Goal: Transaction & Acquisition: Purchase product/service

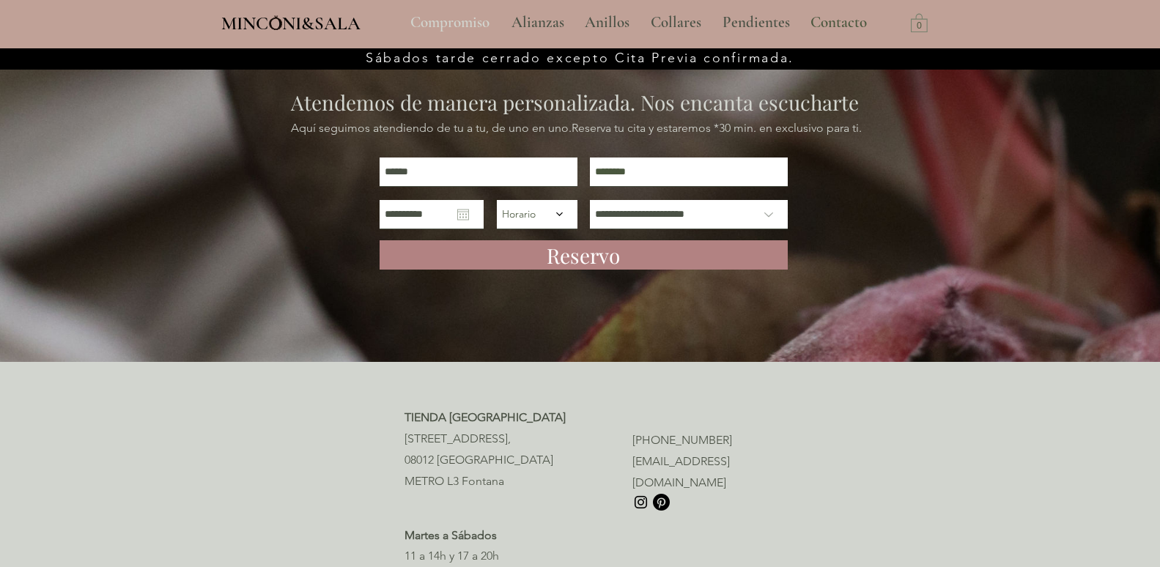
click at [453, 20] on p "Compromiso" at bounding box center [450, 22] width 94 height 37
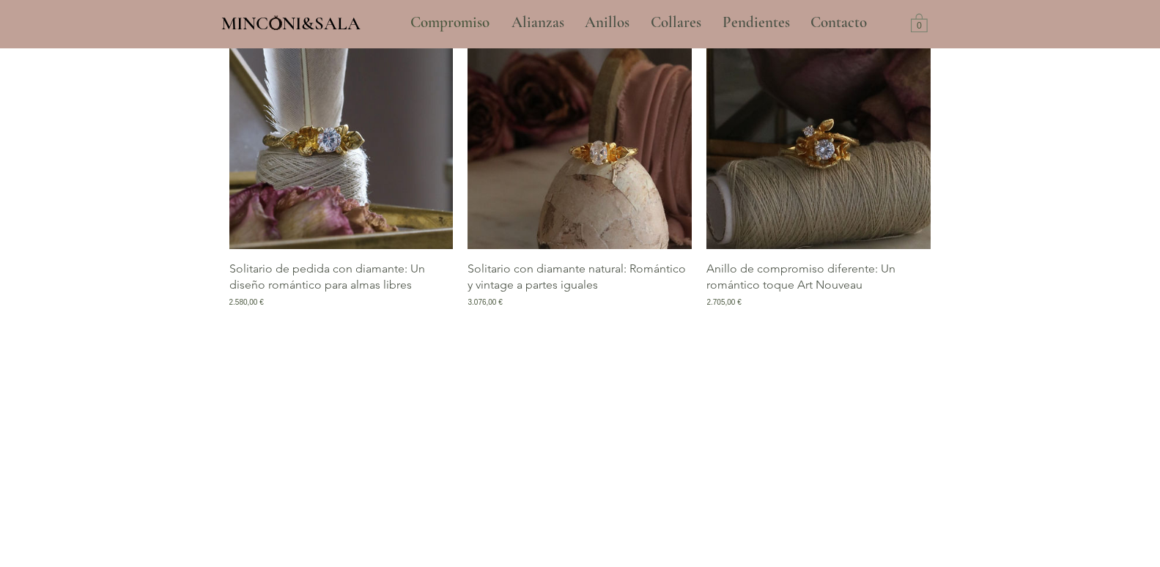
scroll to position [1979, 0]
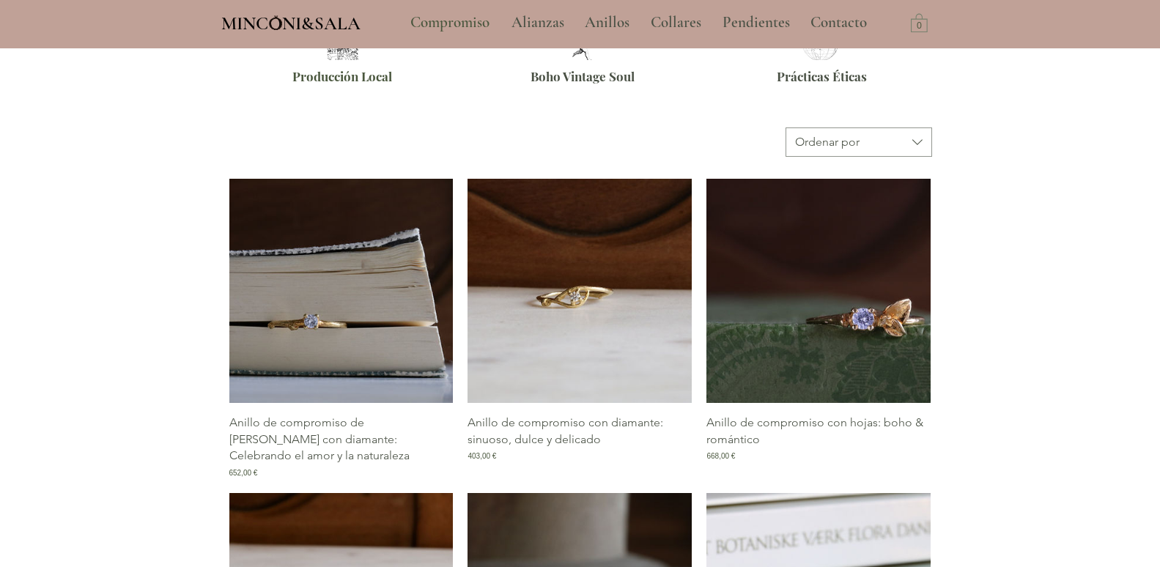
scroll to position [586, 0]
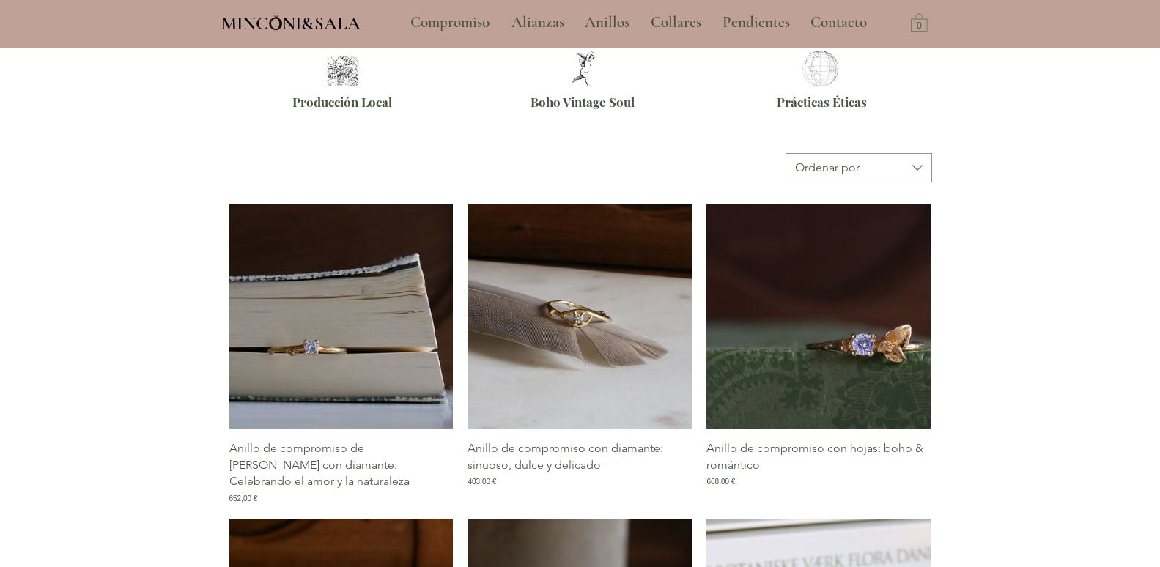
click at [553, 330] on img "Galería de Anillo de compromiso con diamante: sinuoso, dulce y delicado" at bounding box center [580, 317] width 224 height 224
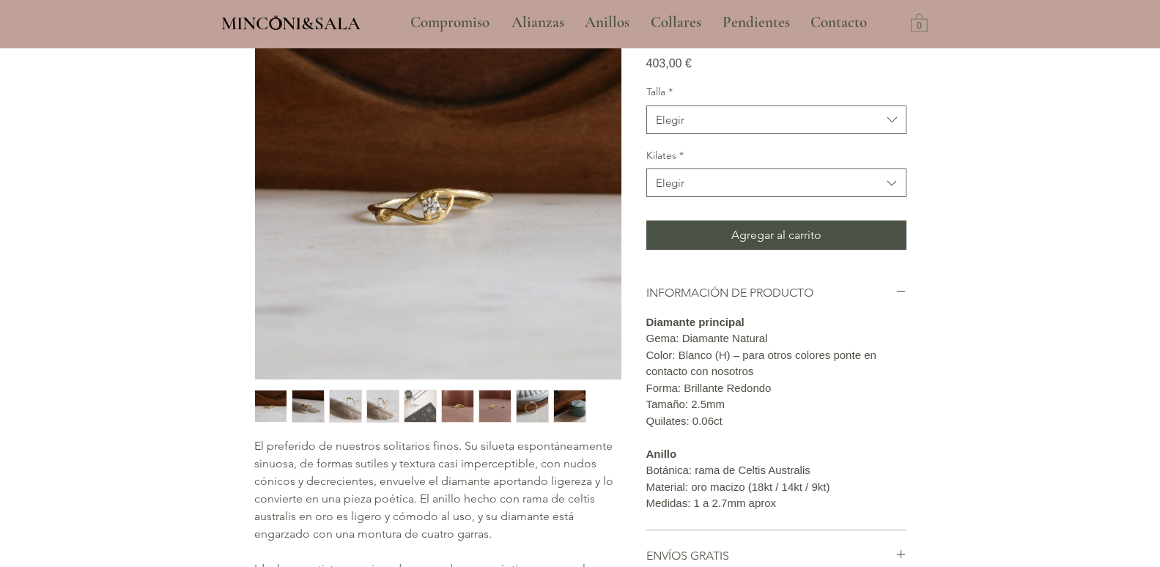
scroll to position [147, 0]
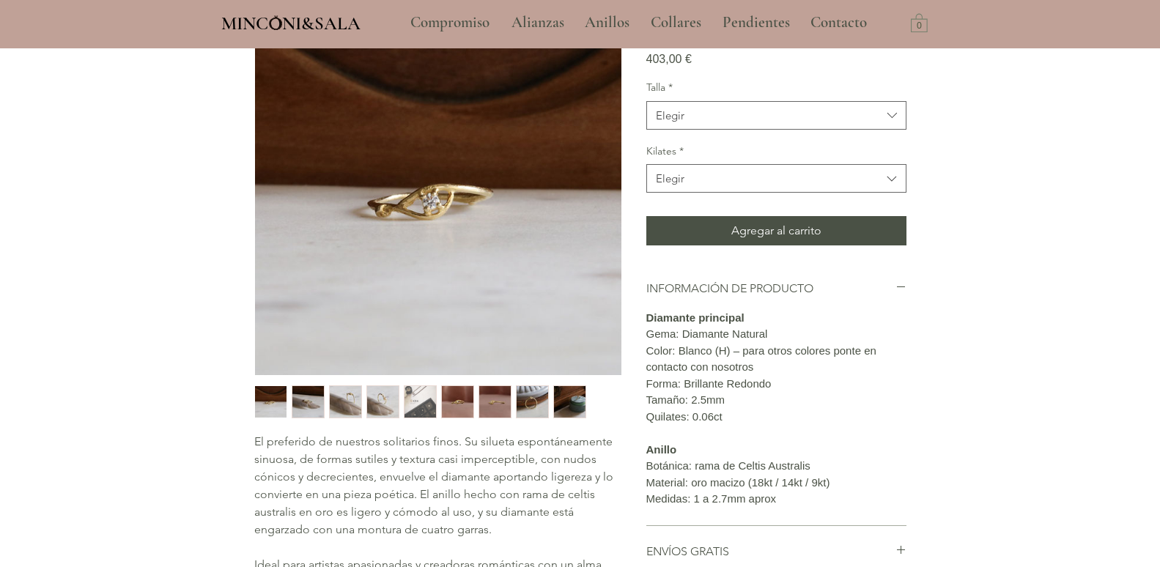
click at [416, 192] on img "main content" at bounding box center [438, 192] width 367 height 367
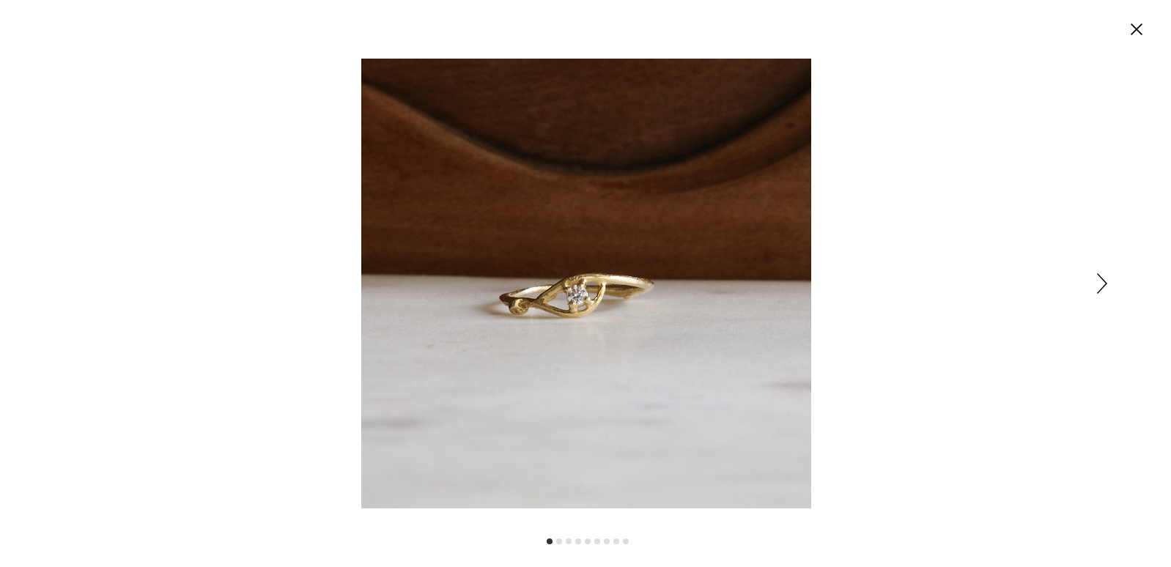
scroll to position [0, 0]
click at [570, 280] on img "Expanded image viewer" at bounding box center [586, 284] width 450 height 450
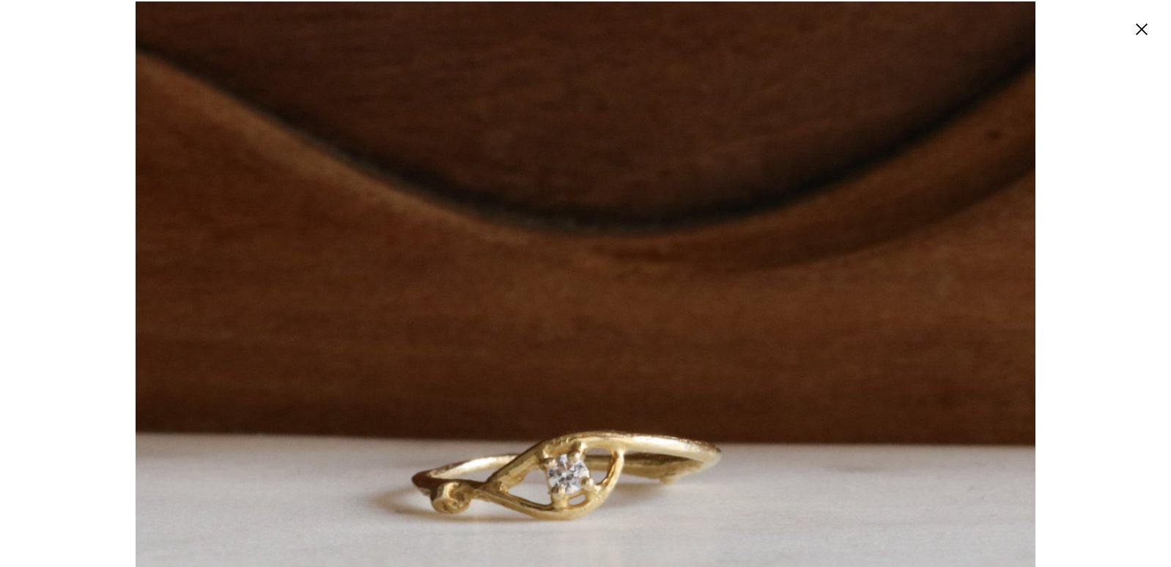
click at [927, 25] on icon "Cerrar" at bounding box center [1142, 29] width 12 height 12
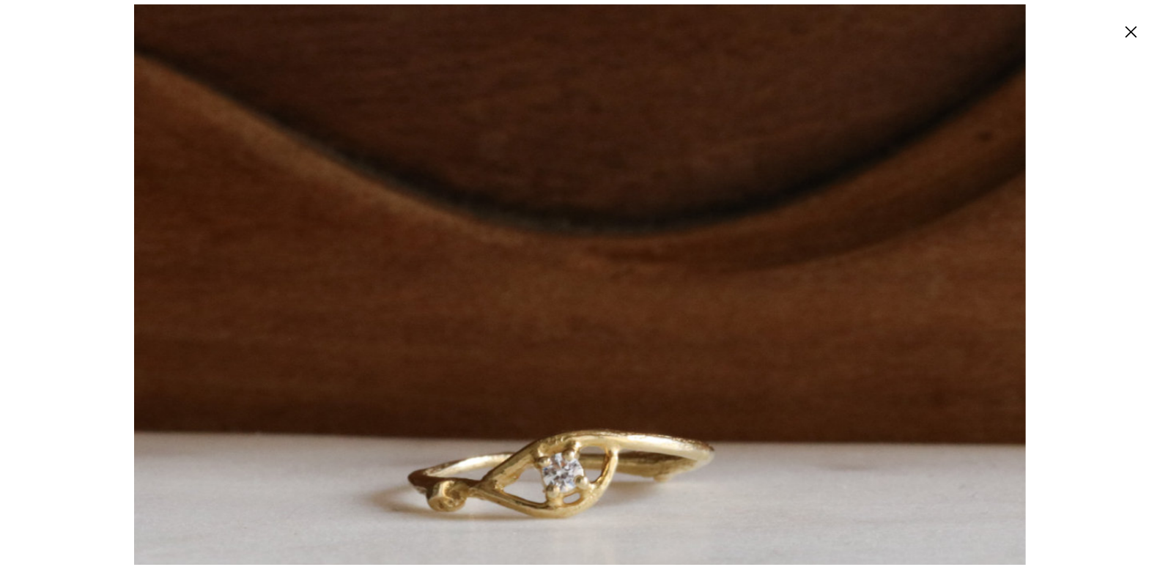
scroll to position [48, 0]
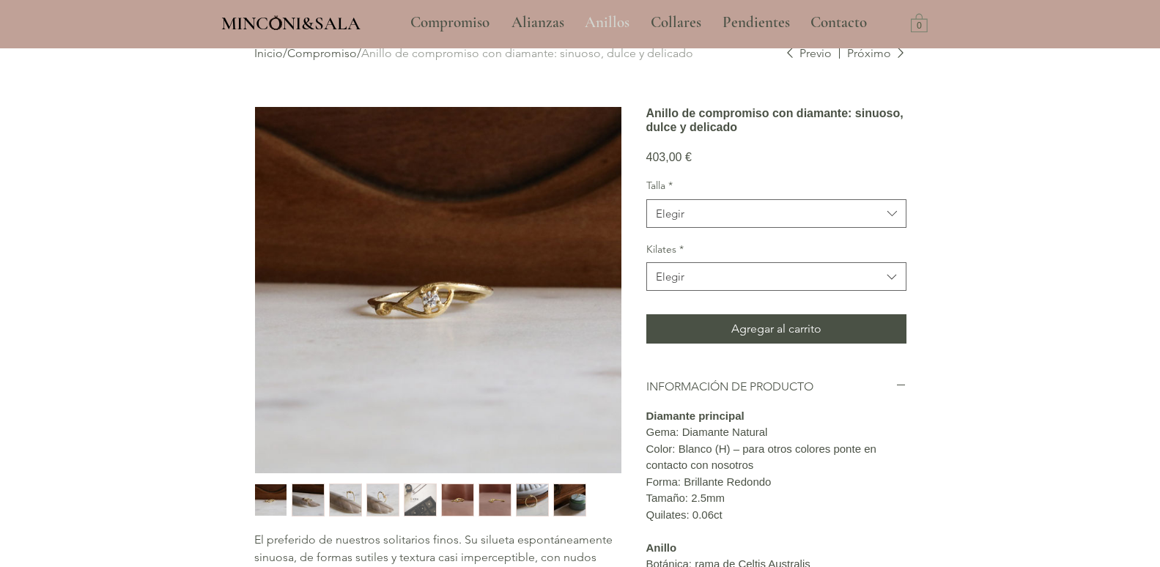
click at [602, 19] on p "Anillos" at bounding box center [607, 22] width 59 height 37
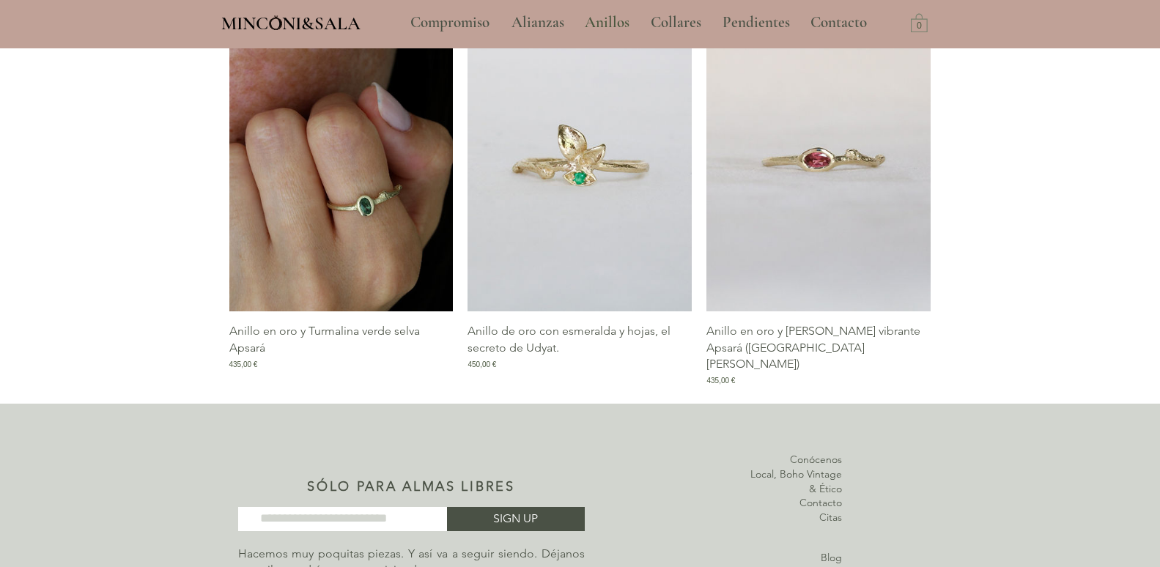
scroll to position [1743, 0]
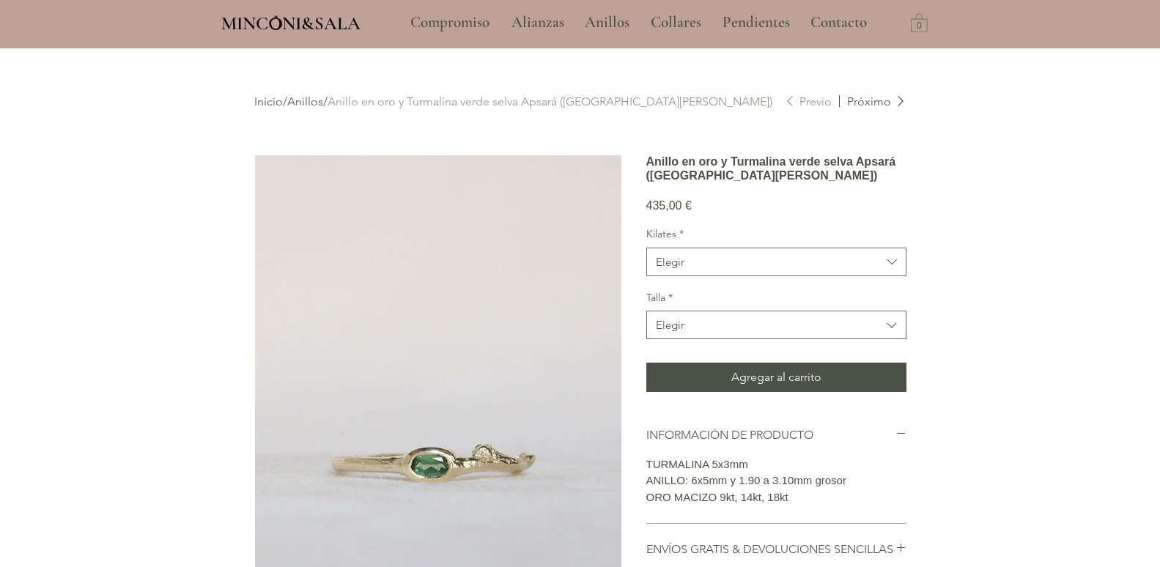
scroll to position [147, 0]
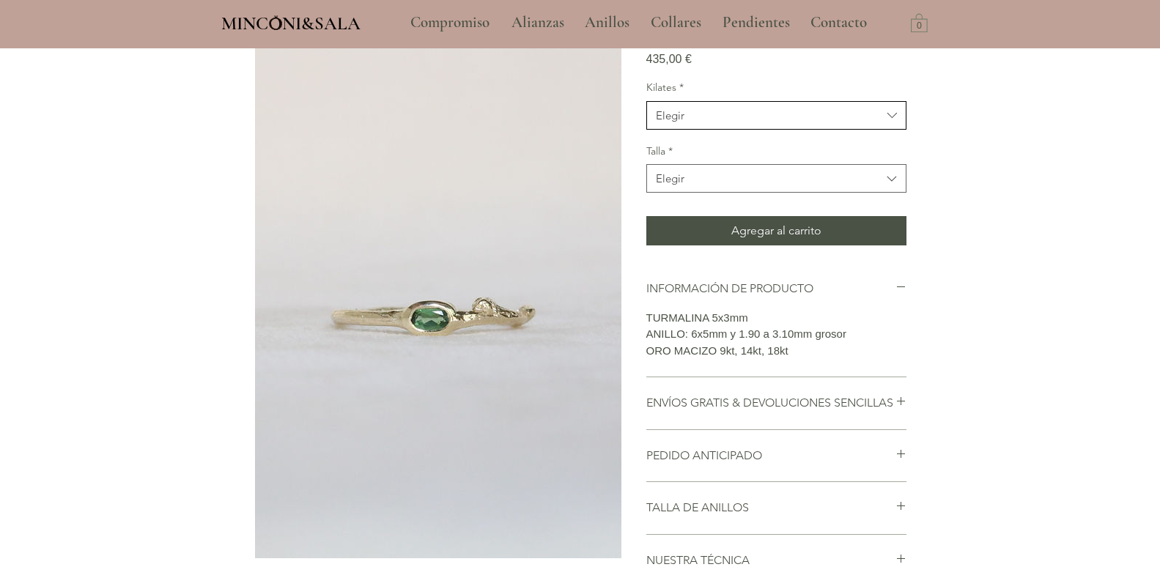
click at [879, 130] on button "Elegir" at bounding box center [777, 115] width 260 height 29
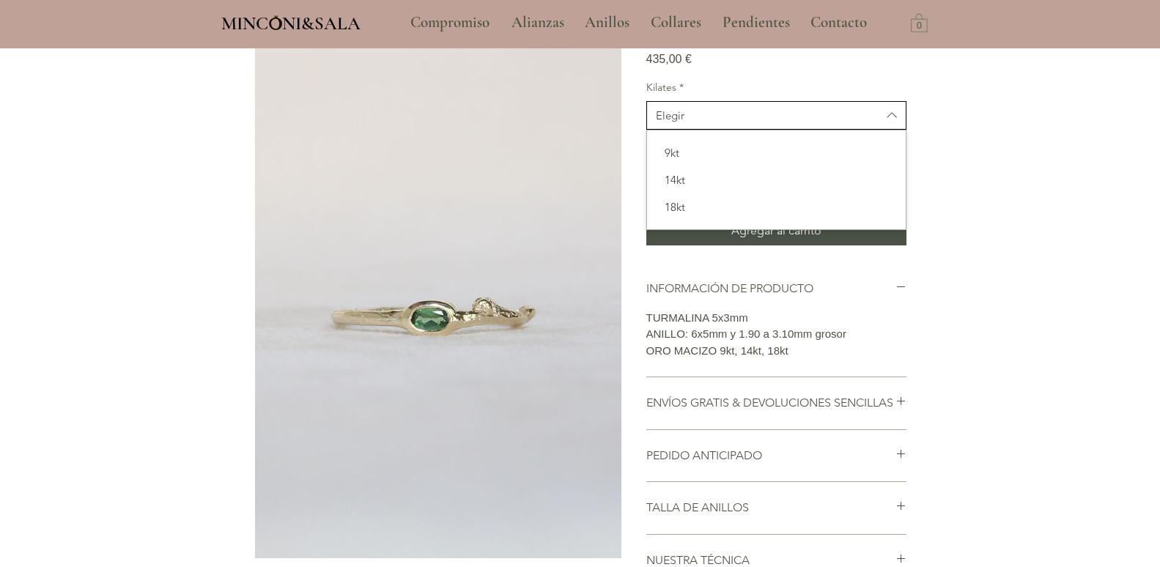
click at [880, 123] on span "Elegir" at bounding box center [769, 115] width 226 height 15
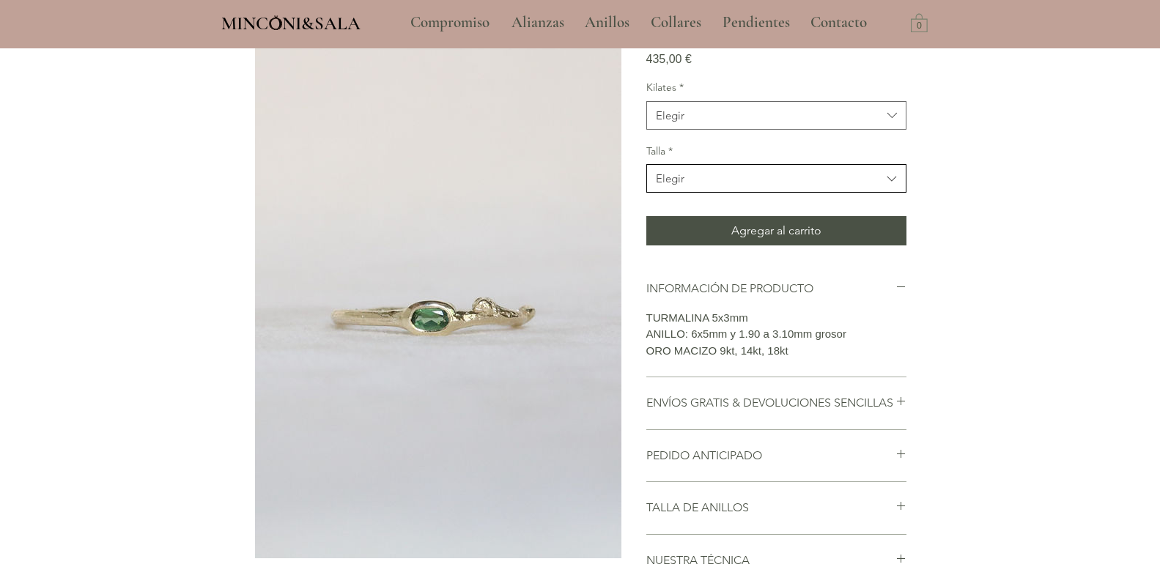
click at [868, 193] on button "Elegir" at bounding box center [777, 178] width 260 height 29
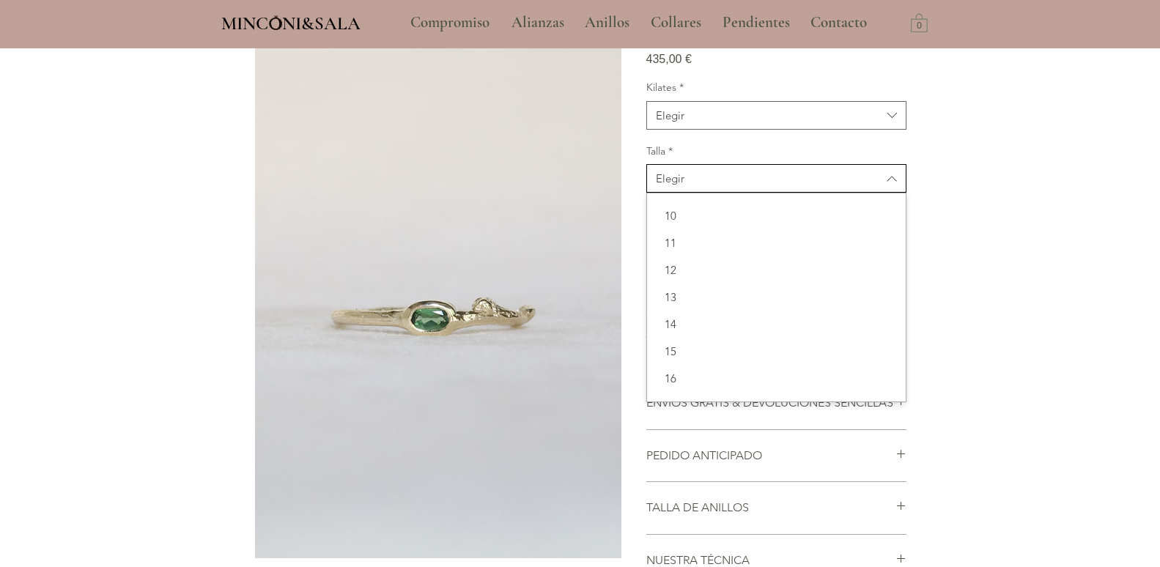
click at [872, 186] on span "Elegir" at bounding box center [769, 178] width 226 height 15
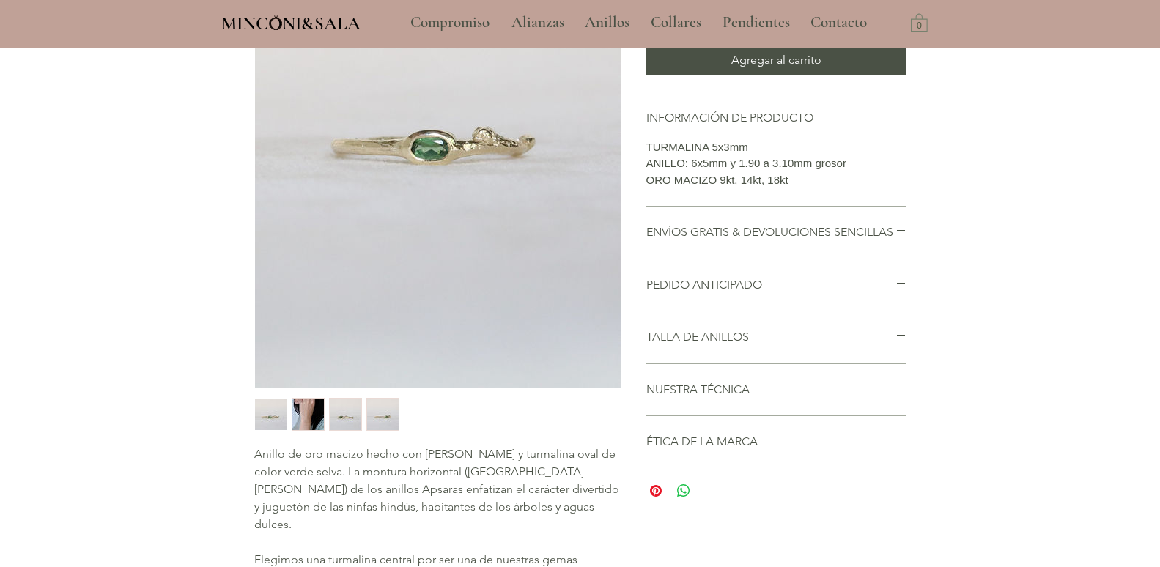
scroll to position [293, 0]
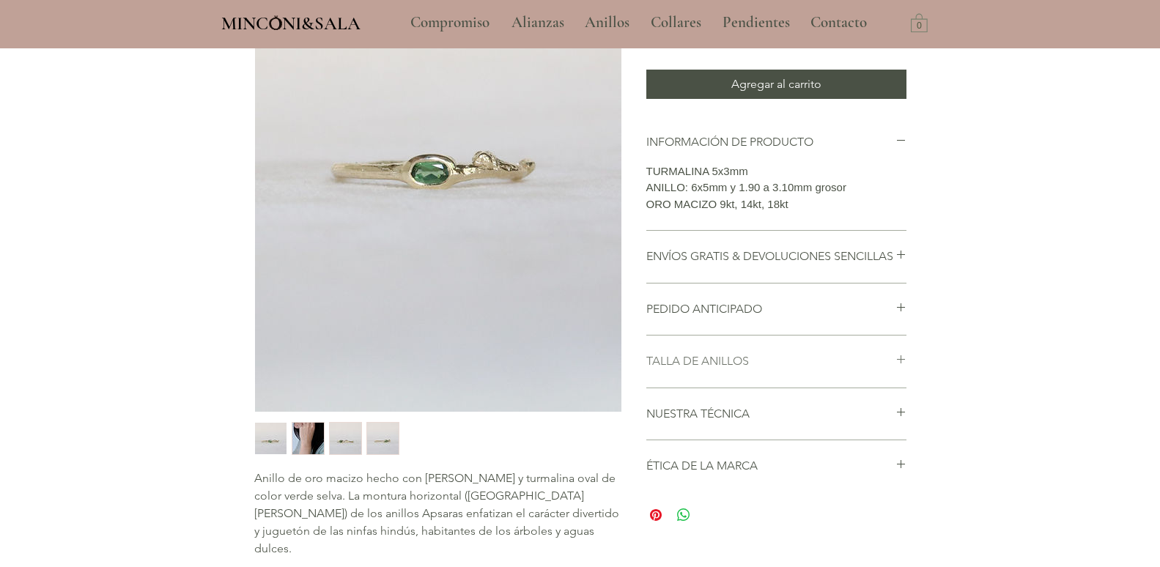
click at [893, 369] on h2 "TALLA DE ANILLOS" at bounding box center [771, 361] width 249 height 16
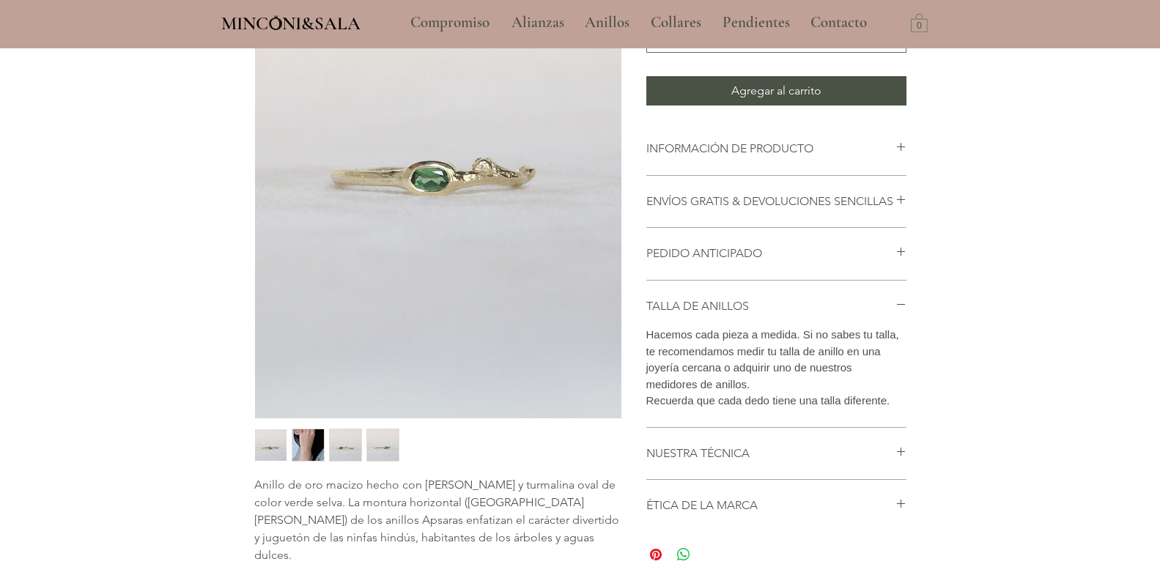
scroll to position [279, 0]
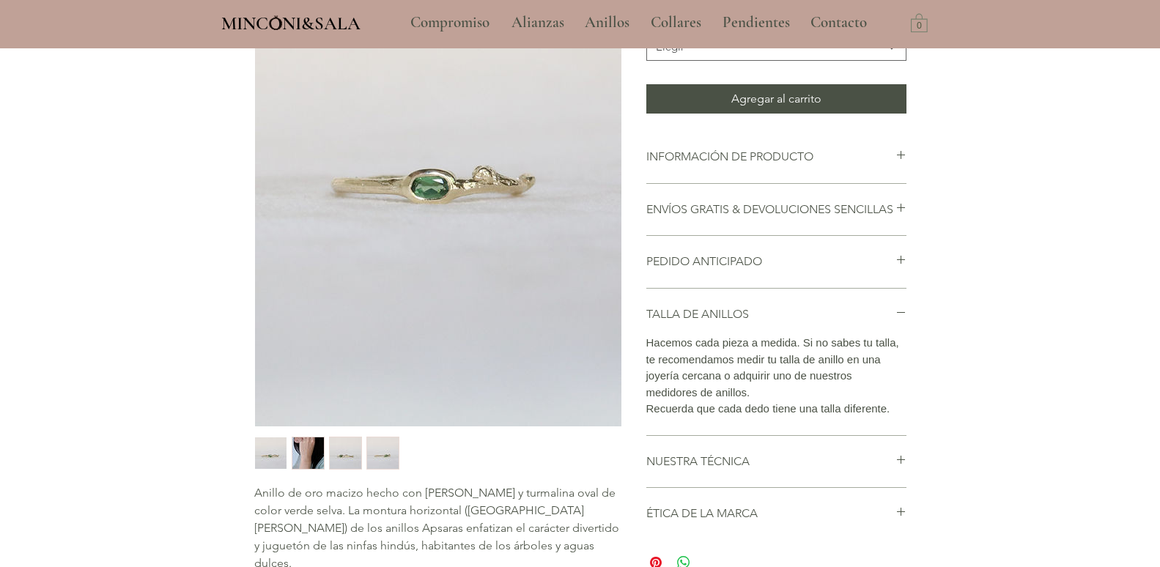
click at [306, 452] on img "2 / 4" at bounding box center [308, 454] width 32 height 32
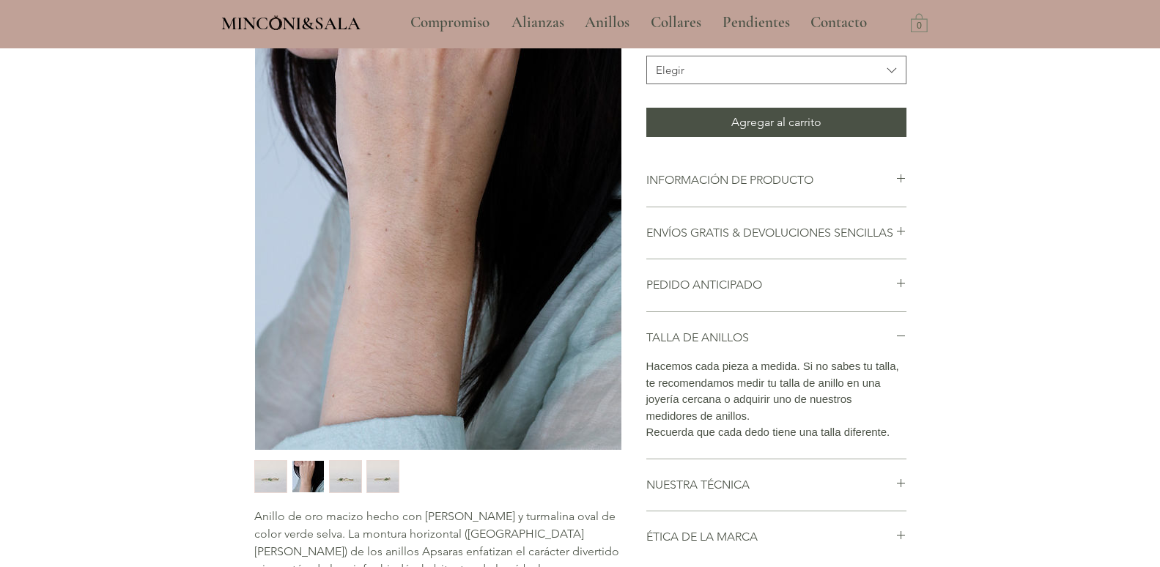
scroll to position [352, 0]
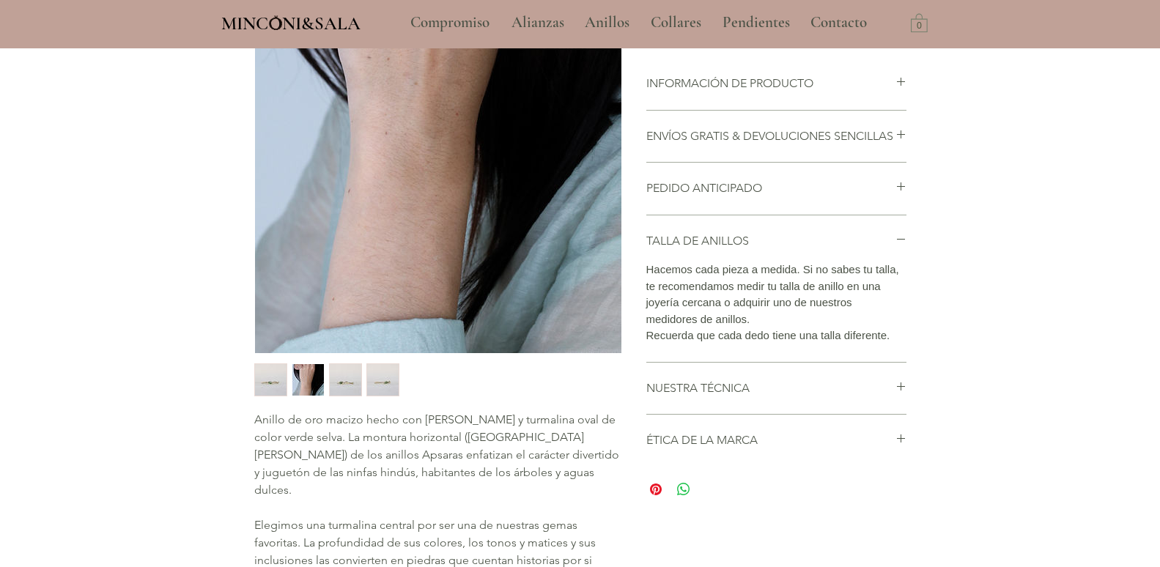
click at [347, 386] on img "3 / 4" at bounding box center [346, 380] width 32 height 32
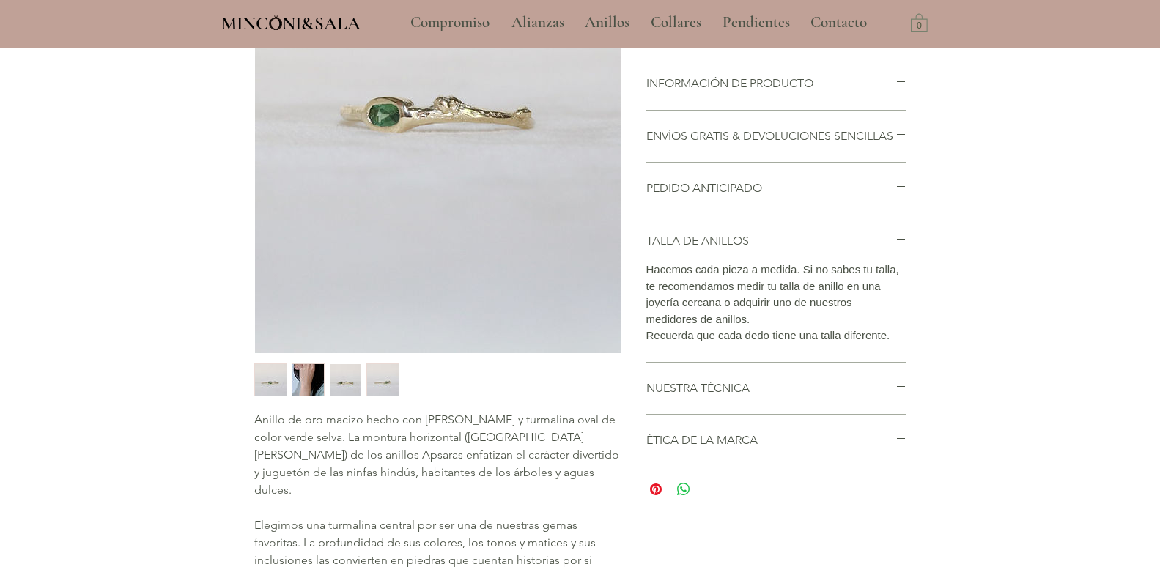
click at [376, 382] on img "4 / 4" at bounding box center [383, 380] width 32 height 32
click at [308, 389] on img "2 / 4" at bounding box center [308, 380] width 32 height 32
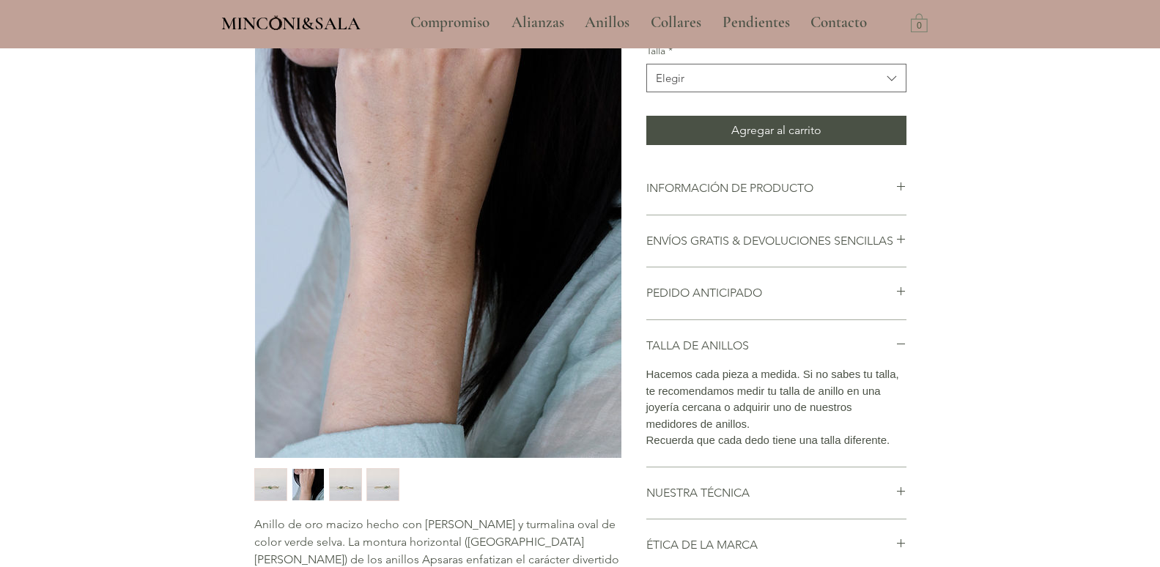
scroll to position [59, 0]
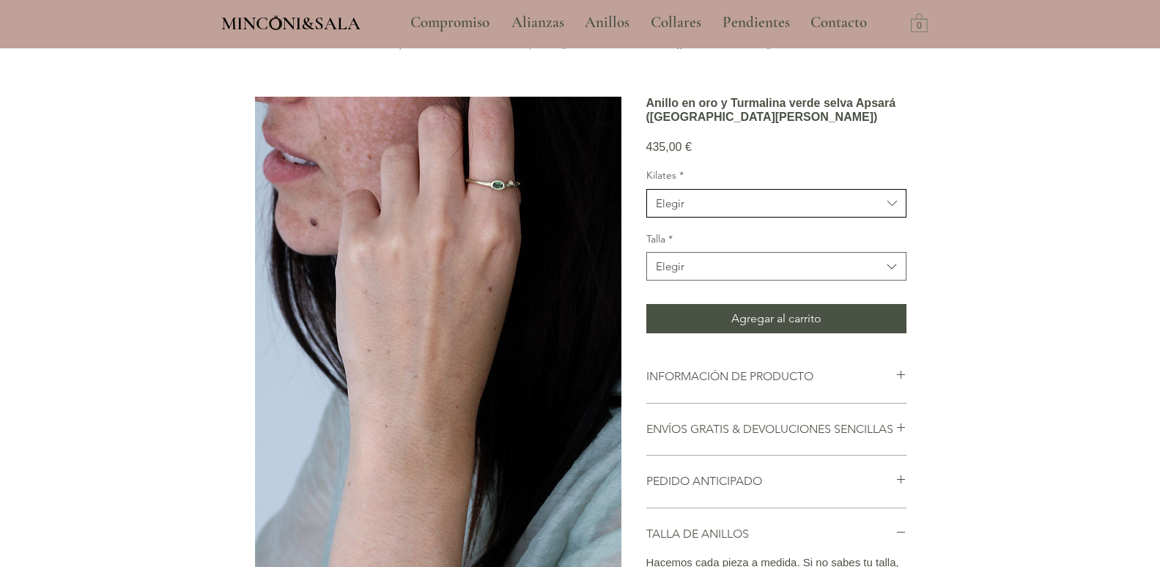
click at [801, 211] on span "Elegir" at bounding box center [769, 203] width 226 height 15
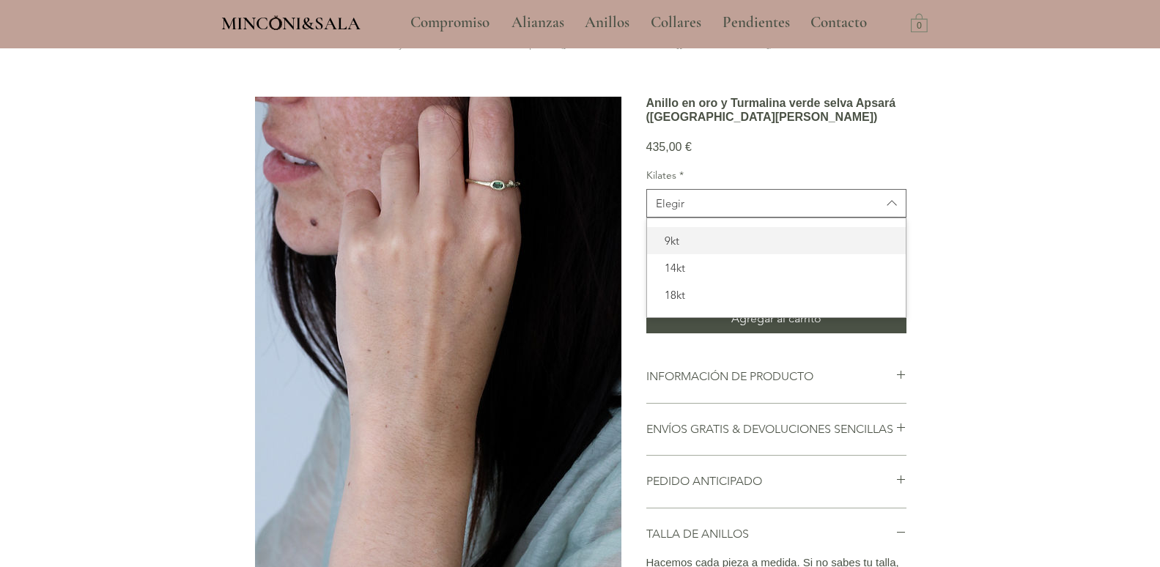
click at [687, 249] on span "9kt" at bounding box center [776, 240] width 241 height 15
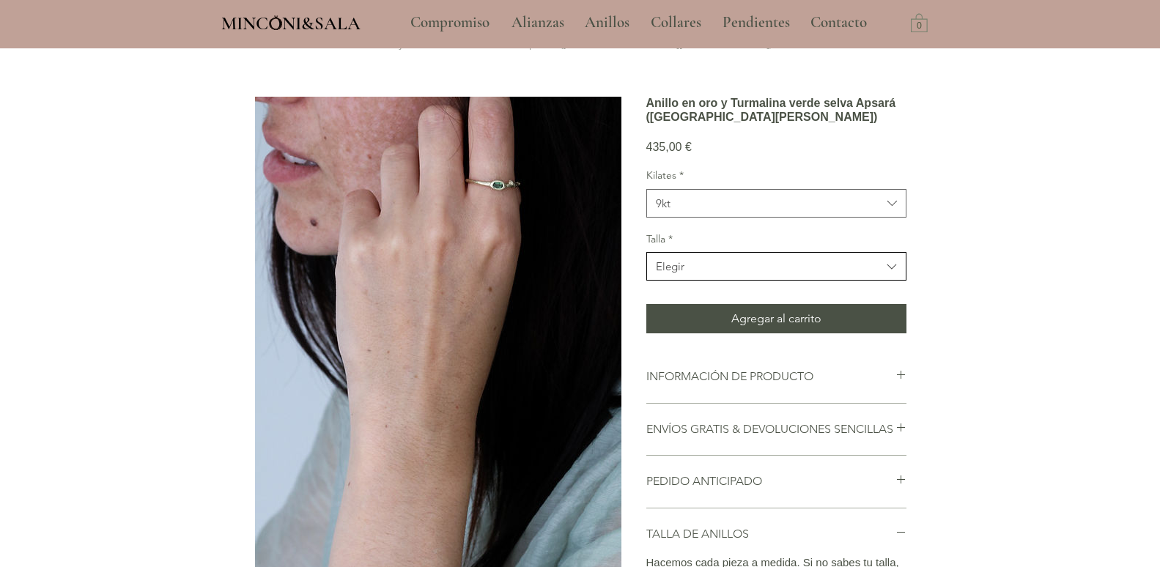
click at [696, 274] on span "Elegir" at bounding box center [769, 266] width 226 height 15
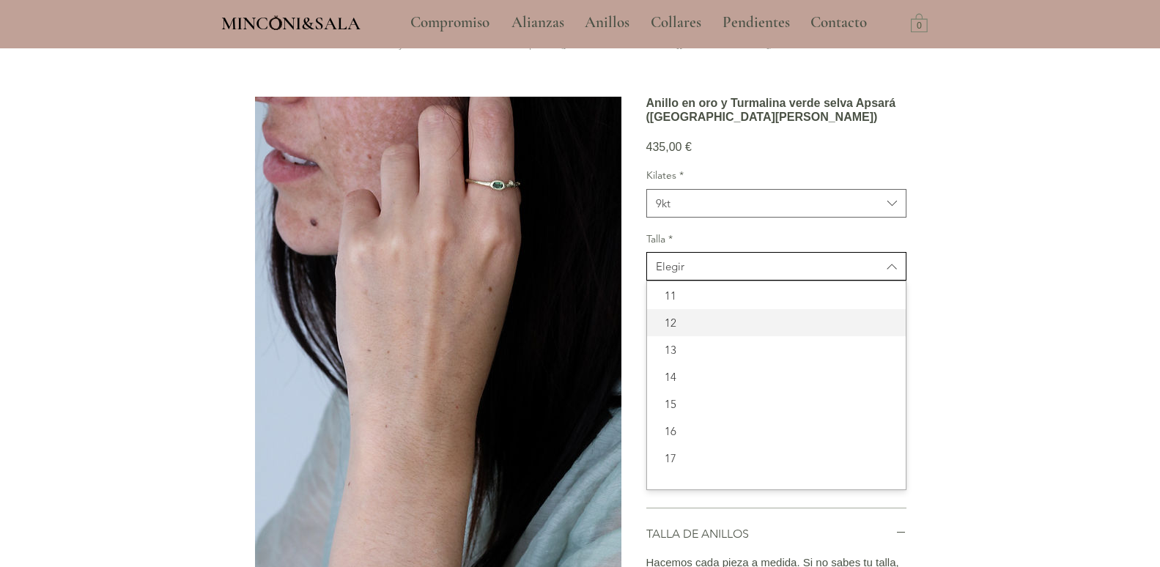
scroll to position [54, 0]
click at [677, 448] on span "17" at bounding box center [776, 439] width 241 height 15
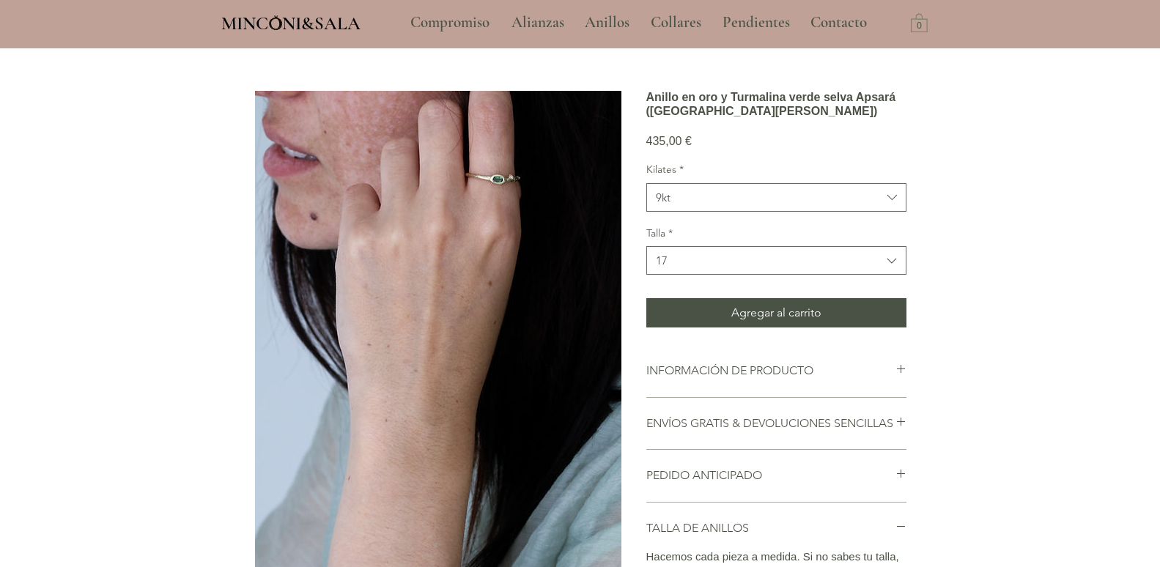
scroll to position [59, 0]
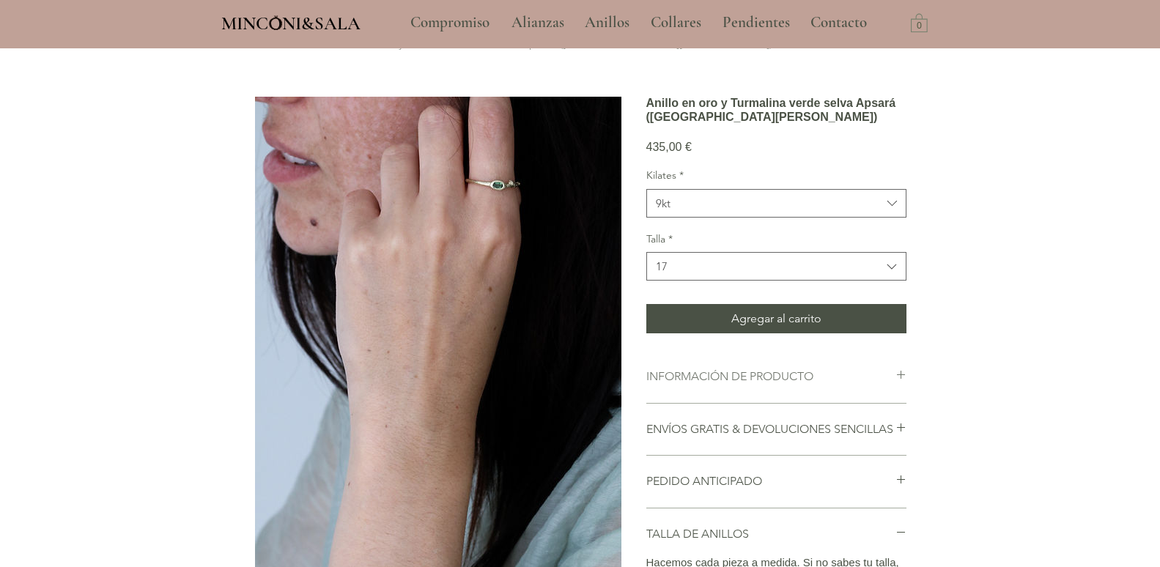
click at [842, 385] on h2 "INFORMACIÓN DE PRODUCTO" at bounding box center [771, 377] width 249 height 16
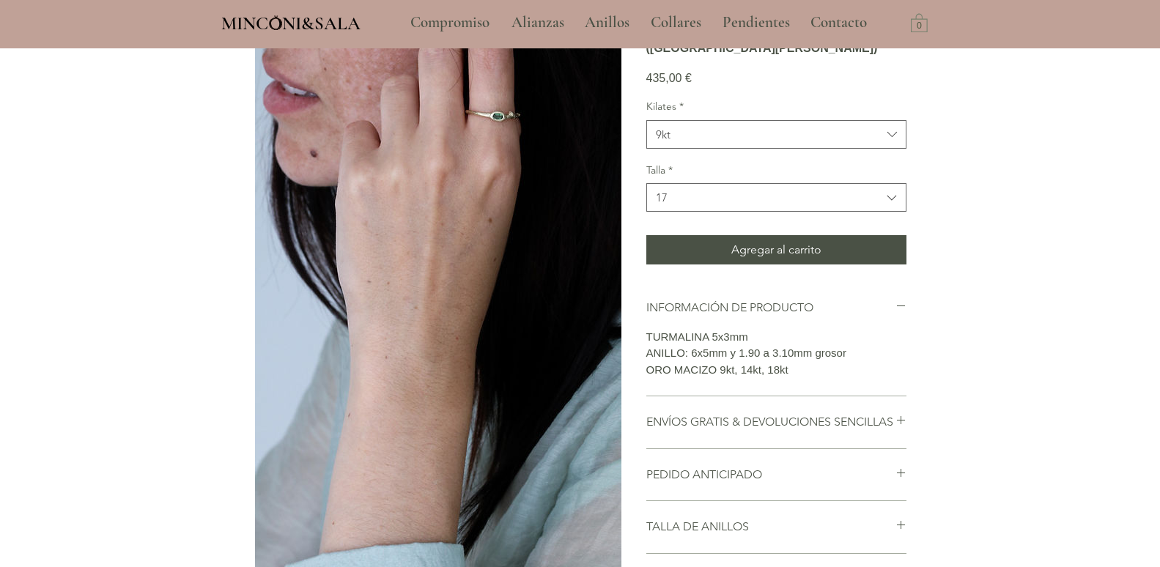
scroll to position [174, 0]
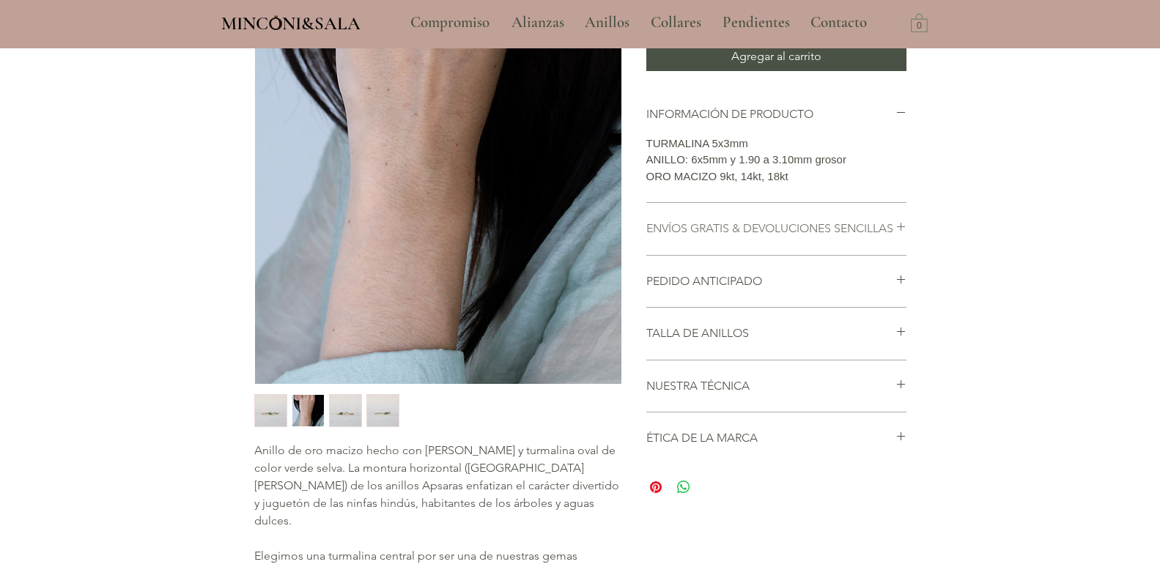
click at [836, 237] on h2 "ENVÍOS GRATIS & DEVOLUCIONES SENCILLAS" at bounding box center [771, 229] width 249 height 16
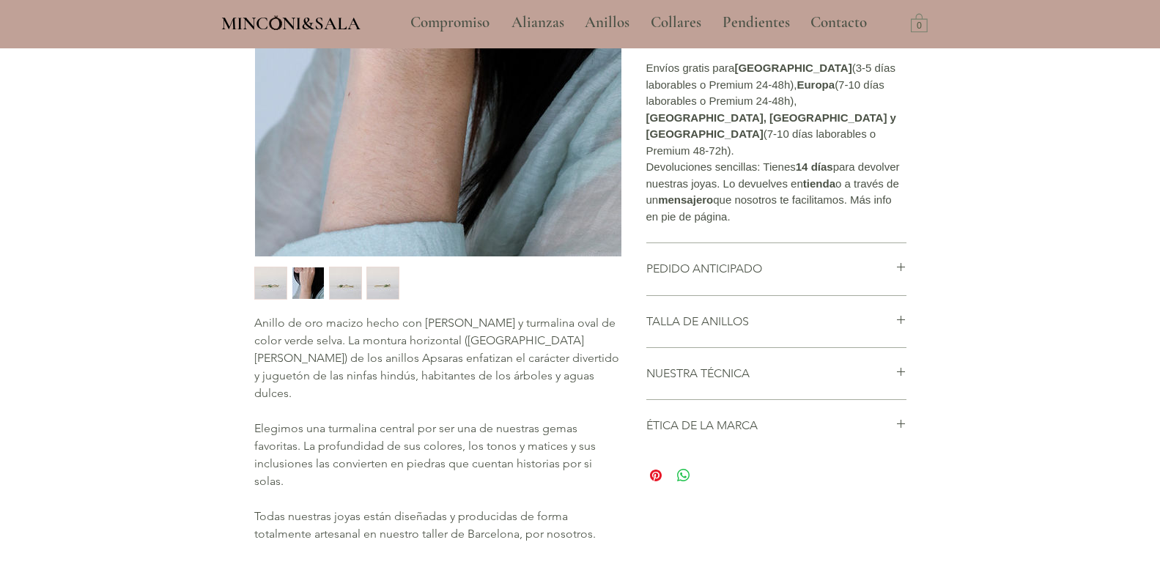
scroll to position [455, 0]
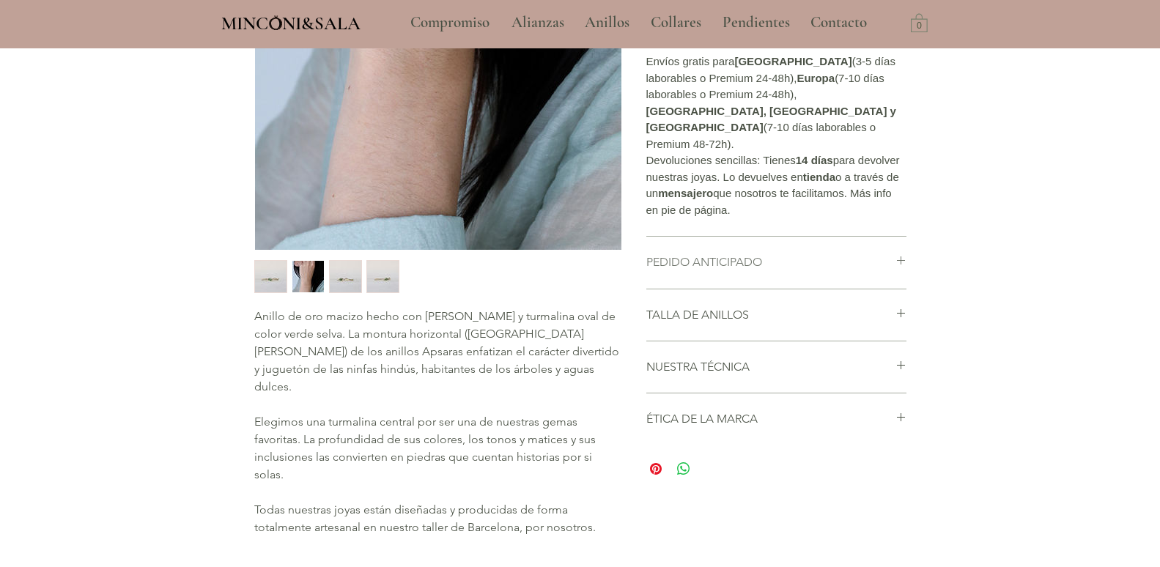
click at [859, 270] on h2 "PEDIDO ANTICIPADO" at bounding box center [771, 262] width 249 height 16
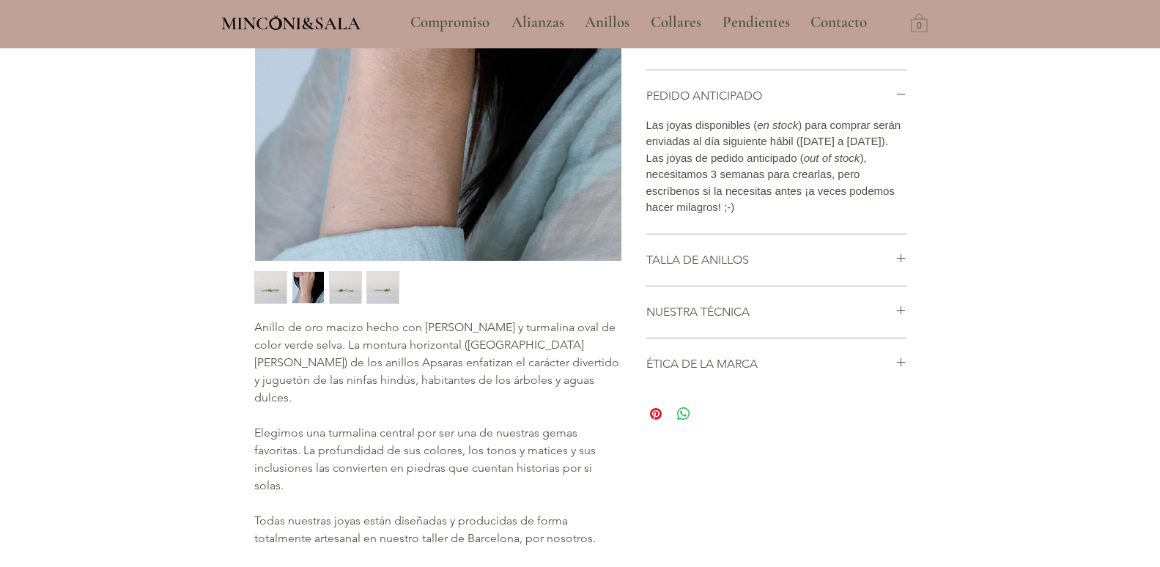
scroll to position [446, 0]
click at [778, 267] on h2 "TALLA DE ANILLOS" at bounding box center [771, 259] width 249 height 16
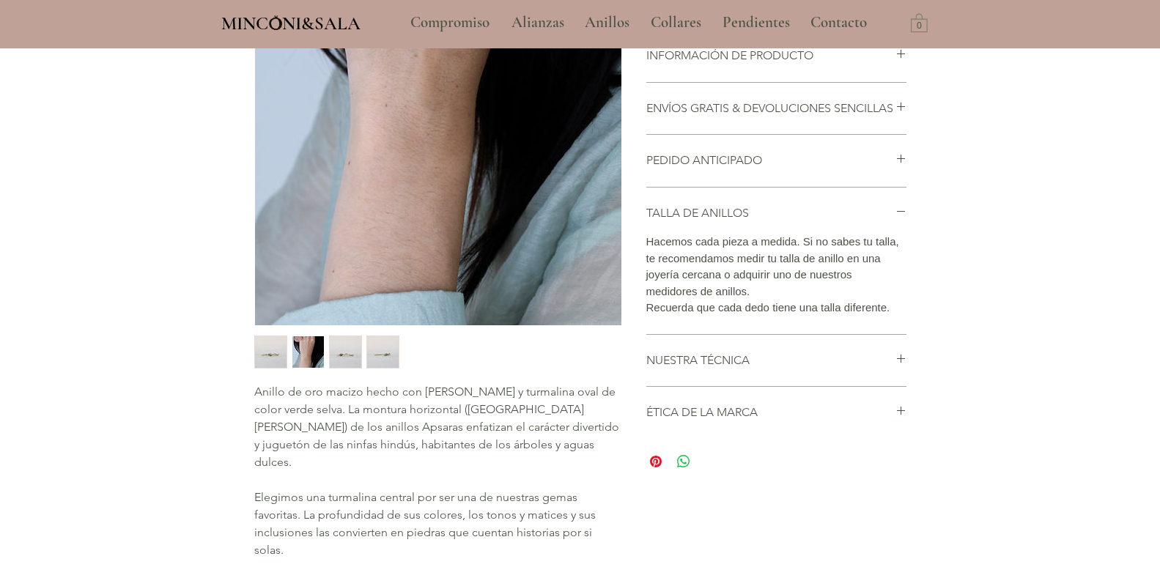
scroll to position [347, 0]
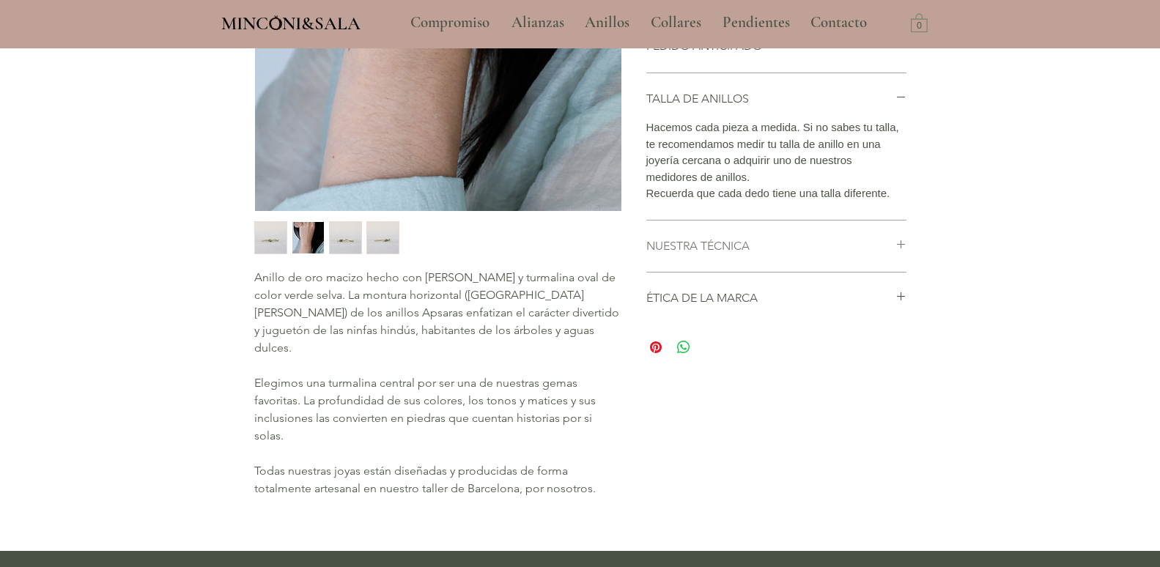
click at [842, 254] on h2 "NUESTRA TÉCNICA" at bounding box center [771, 246] width 249 height 16
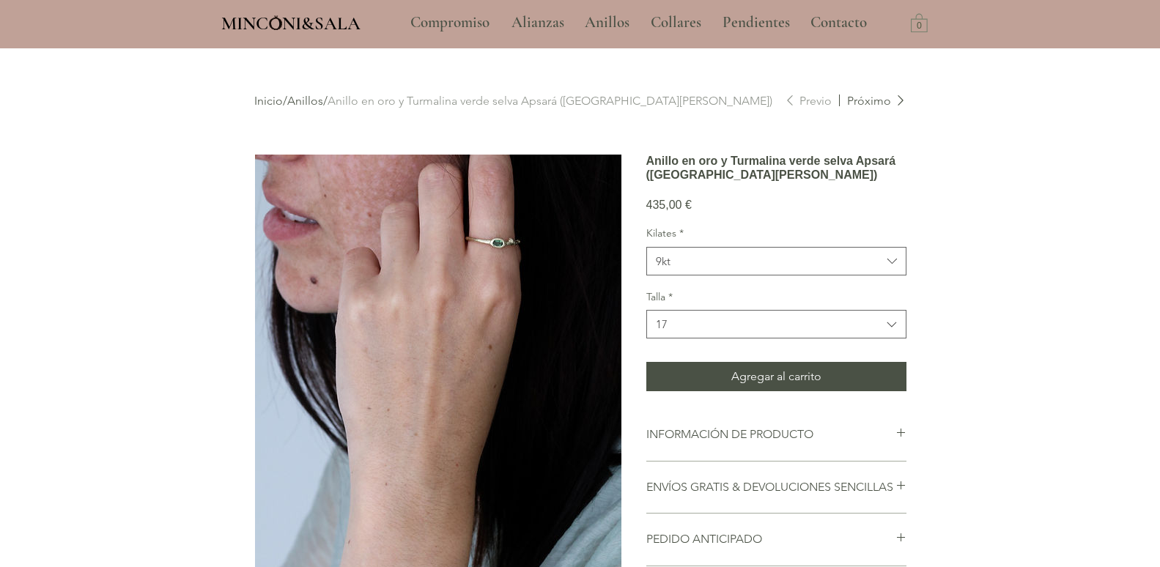
scroll to position [0, 0]
click at [866, 100] on link "Próximo" at bounding box center [872, 102] width 67 height 16
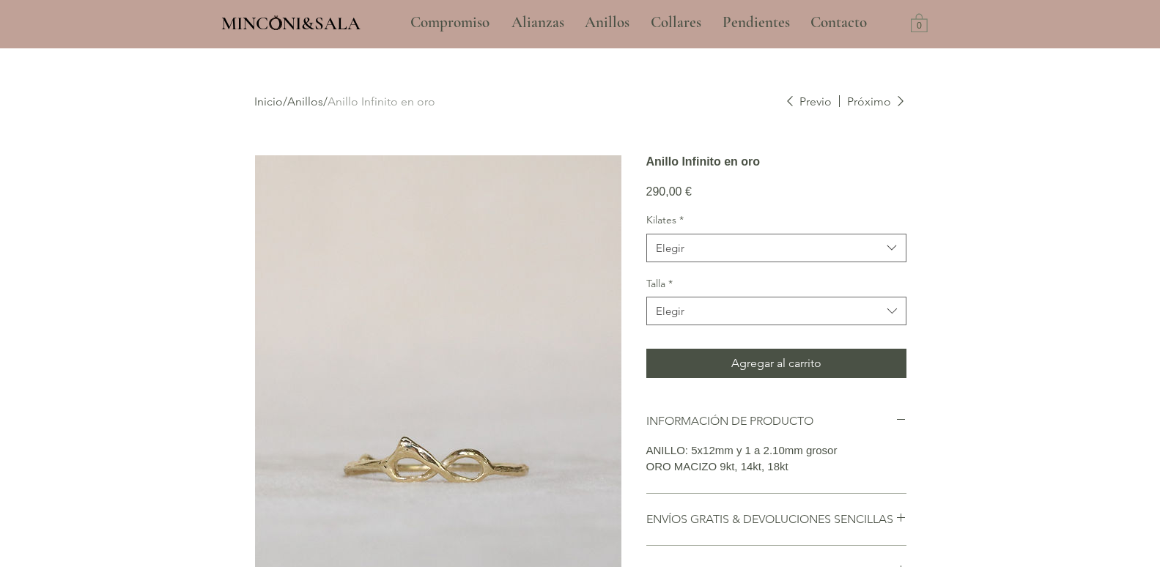
click at [813, 98] on link "Previo" at bounding box center [808, 102] width 48 height 16
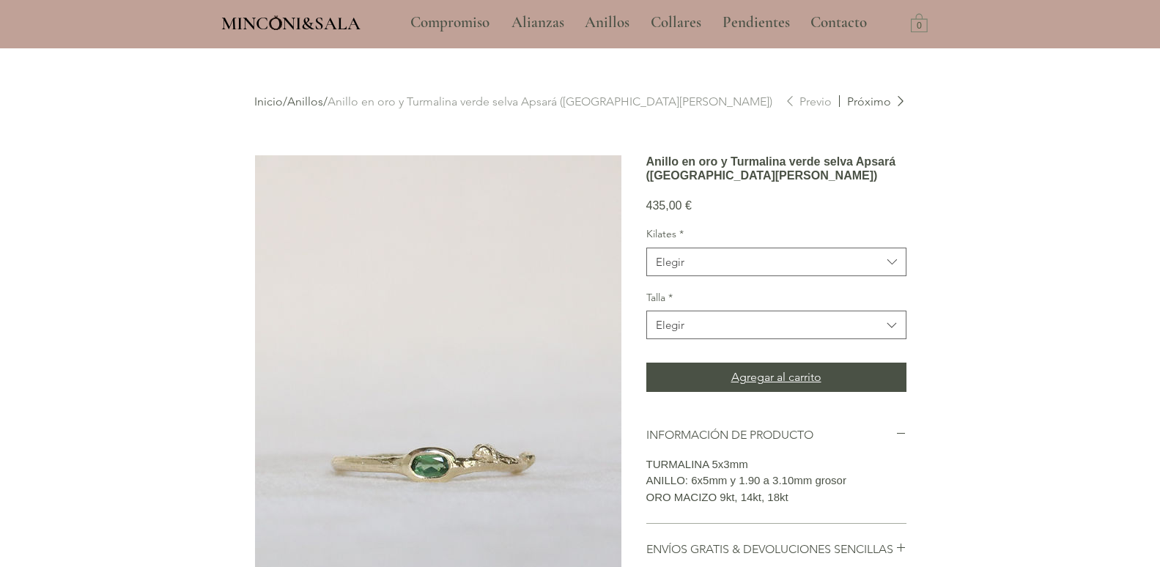
click at [787, 386] on span "Agregar al carrito" at bounding box center [777, 378] width 90 height 18
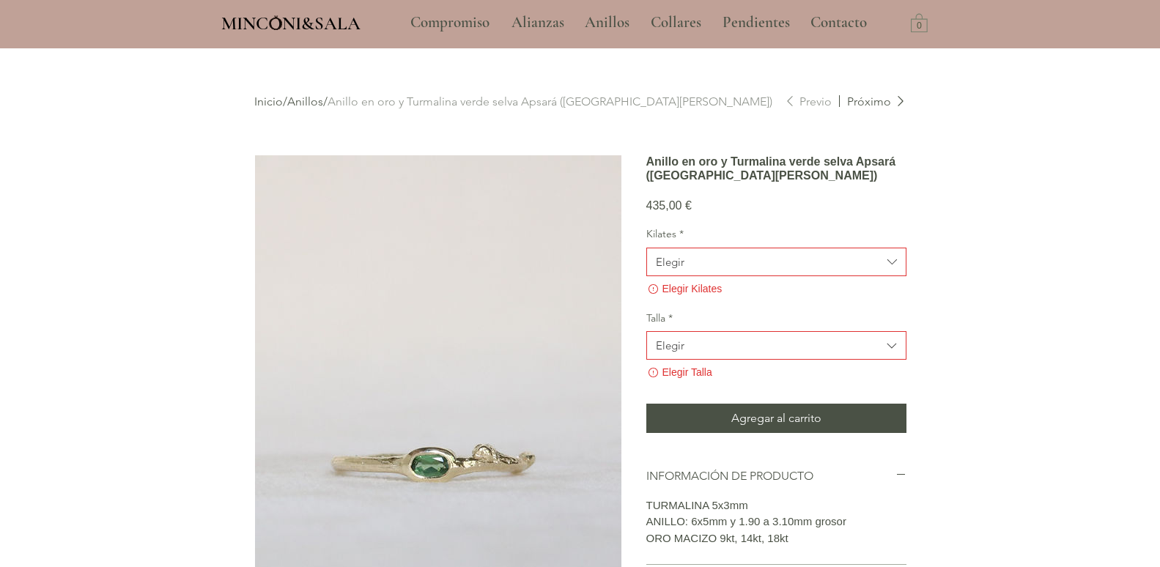
click at [822, 270] on span "Elegir" at bounding box center [769, 261] width 226 height 15
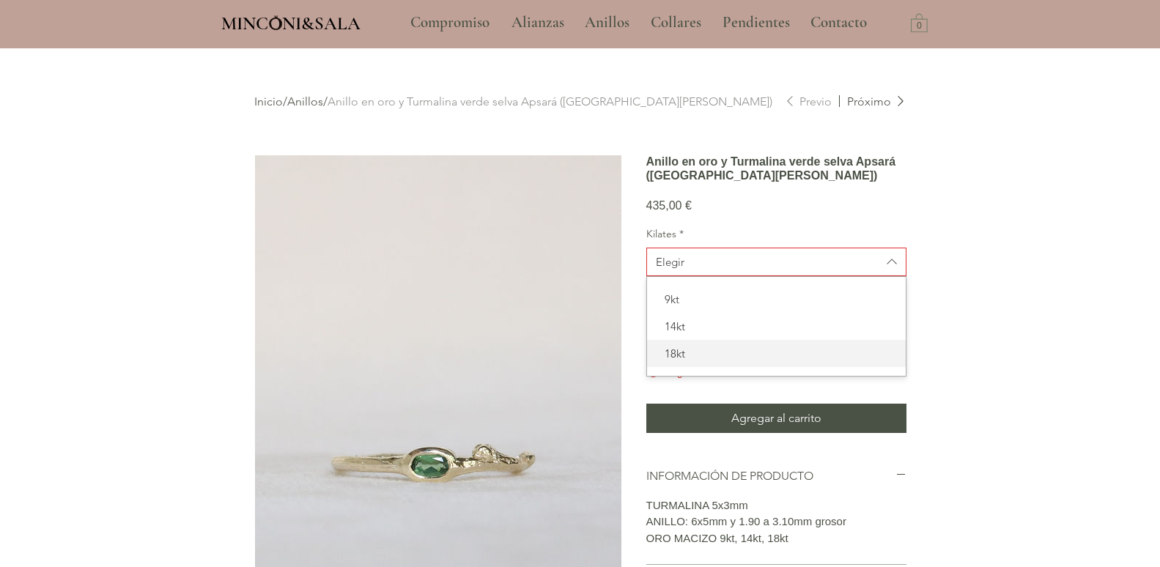
click at [677, 361] on span "18kt" at bounding box center [776, 353] width 241 height 15
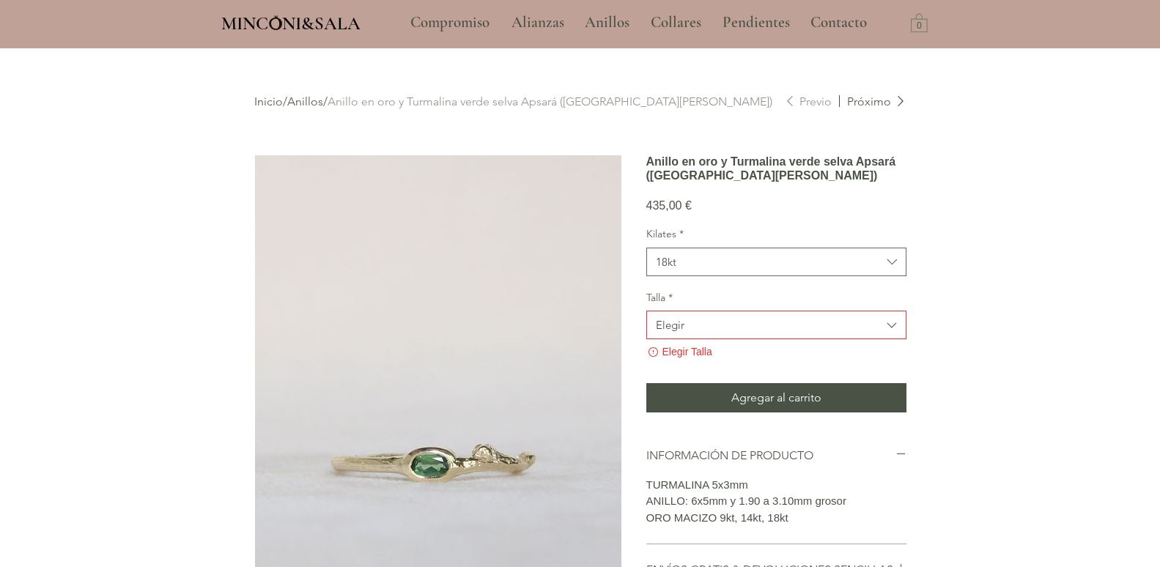
click at [690, 333] on span "Elegir" at bounding box center [769, 324] width 226 height 15
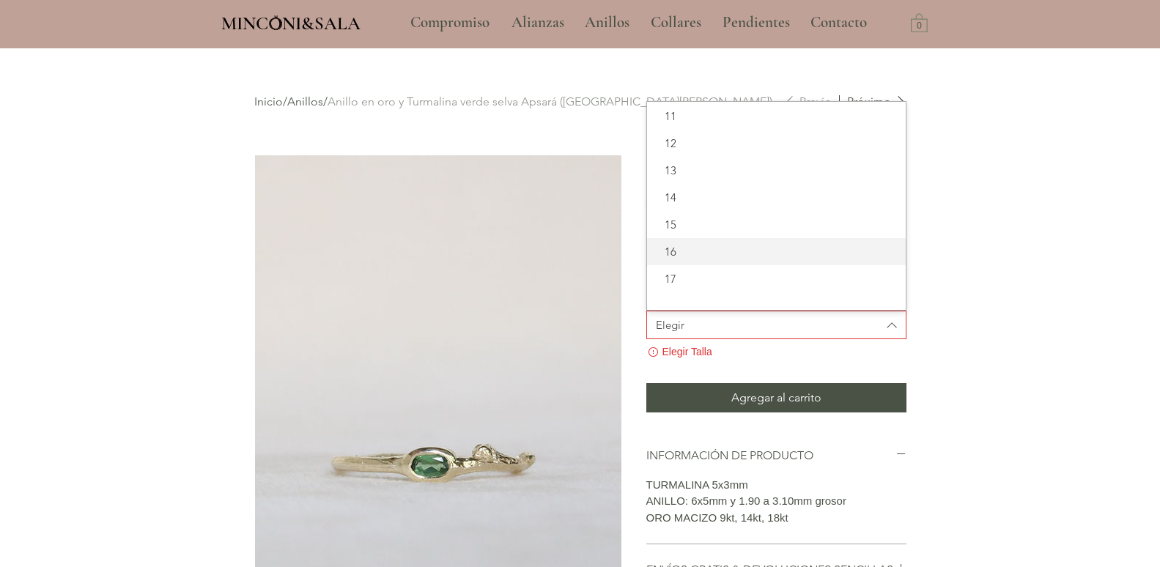
scroll to position [54, 0]
click at [693, 268] on span "17" at bounding box center [776, 260] width 241 height 15
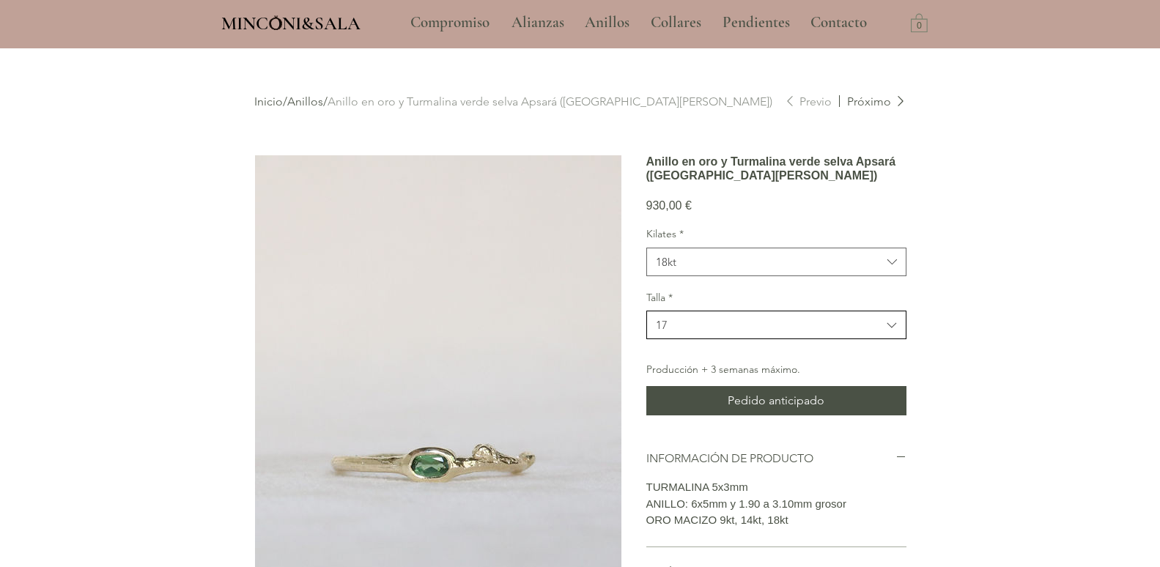
click at [710, 333] on span "17" at bounding box center [769, 324] width 226 height 15
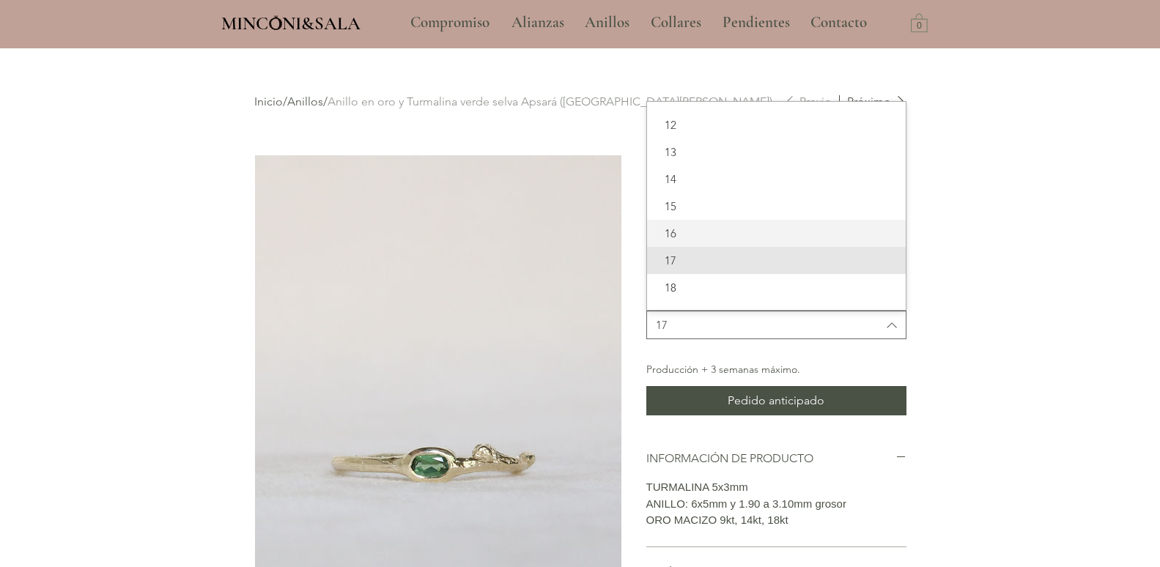
click at [693, 241] on span "16" at bounding box center [776, 233] width 241 height 15
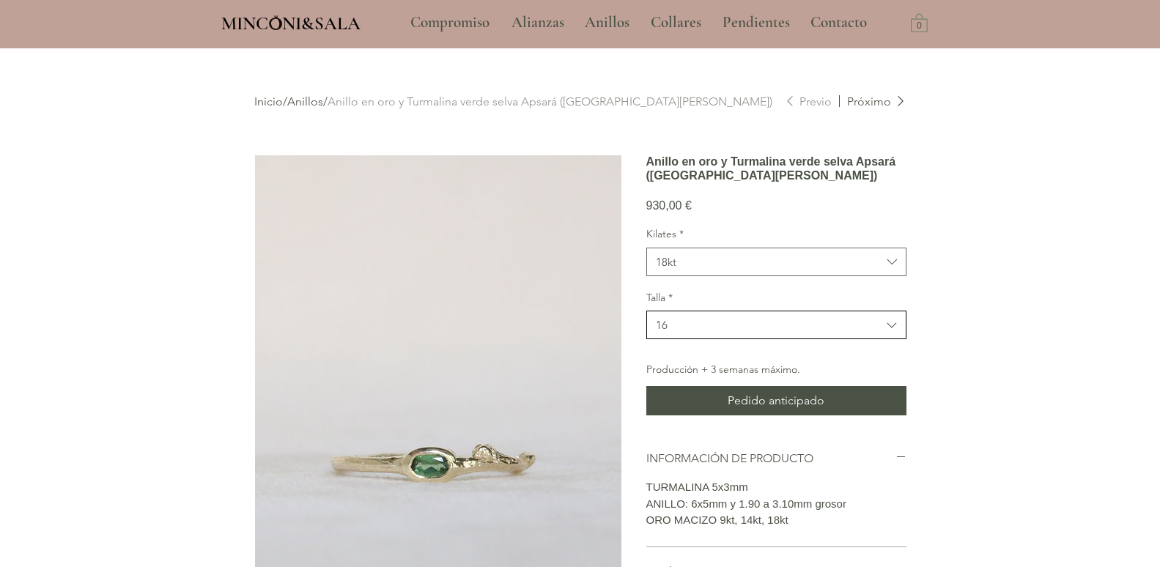
click at [688, 336] on button "16" at bounding box center [777, 325] width 260 height 29
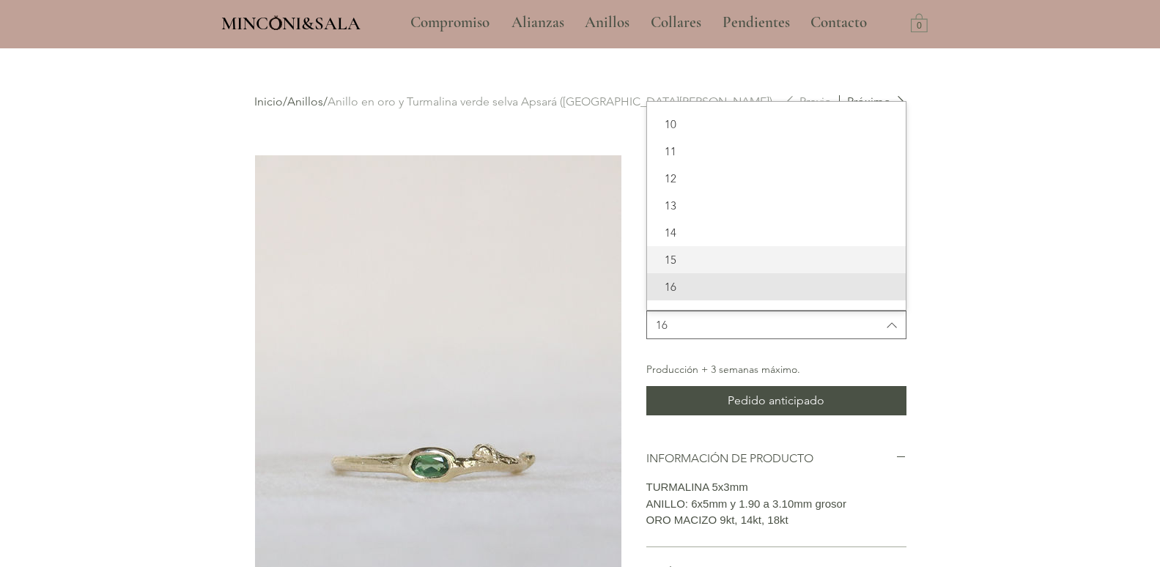
click at [699, 268] on span "15" at bounding box center [776, 259] width 241 height 15
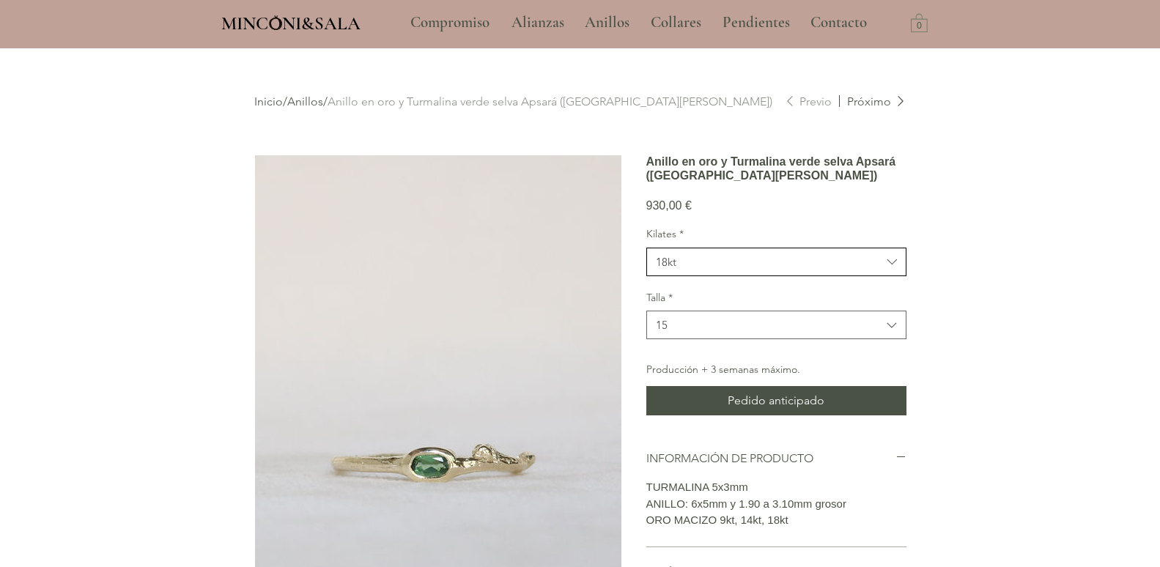
click at [693, 270] on span "18kt" at bounding box center [769, 261] width 226 height 15
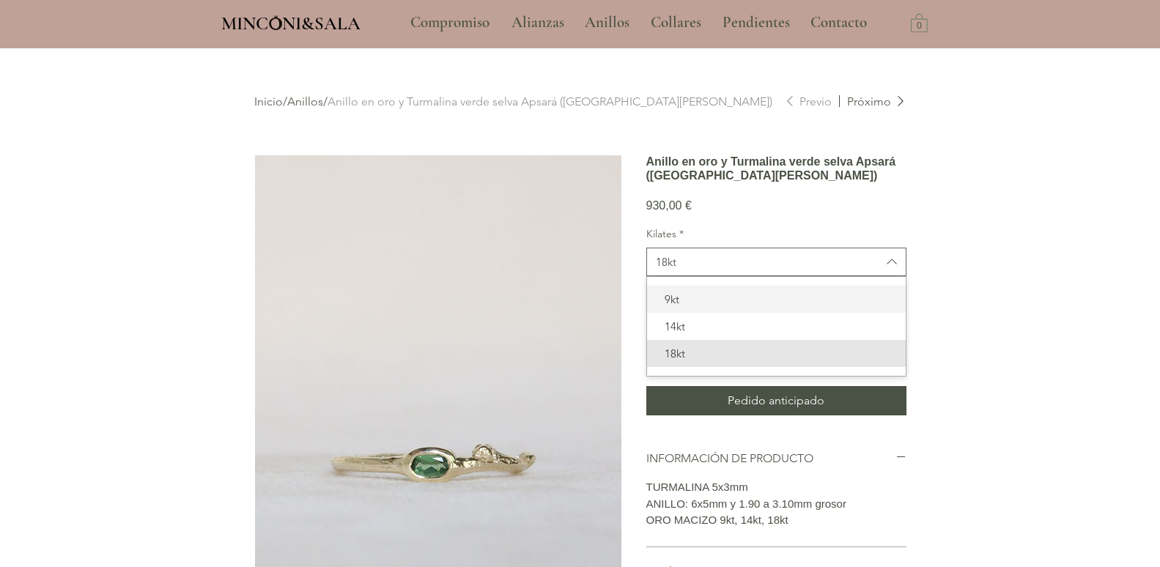
click at [689, 307] on span "9kt" at bounding box center [776, 299] width 241 height 15
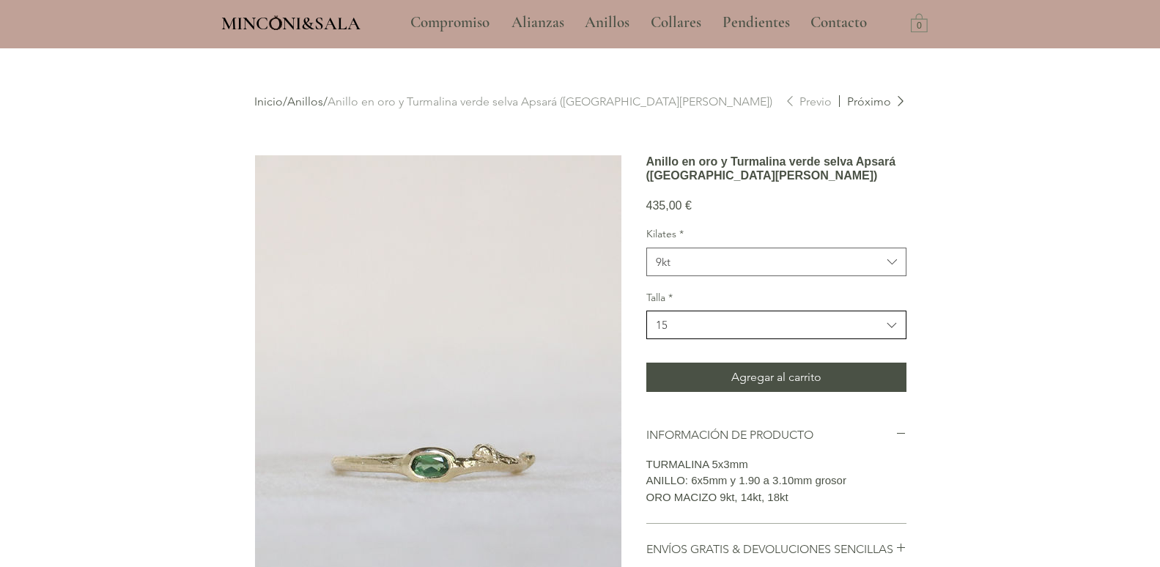
click at [685, 333] on span "15" at bounding box center [769, 324] width 226 height 15
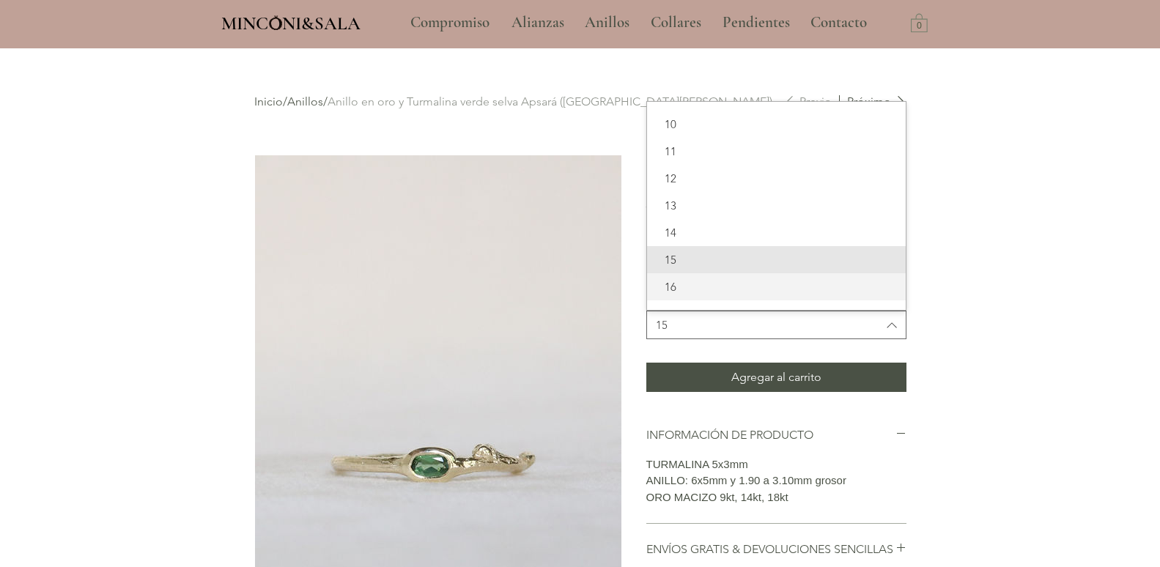
click at [688, 295] on span "16" at bounding box center [776, 286] width 241 height 15
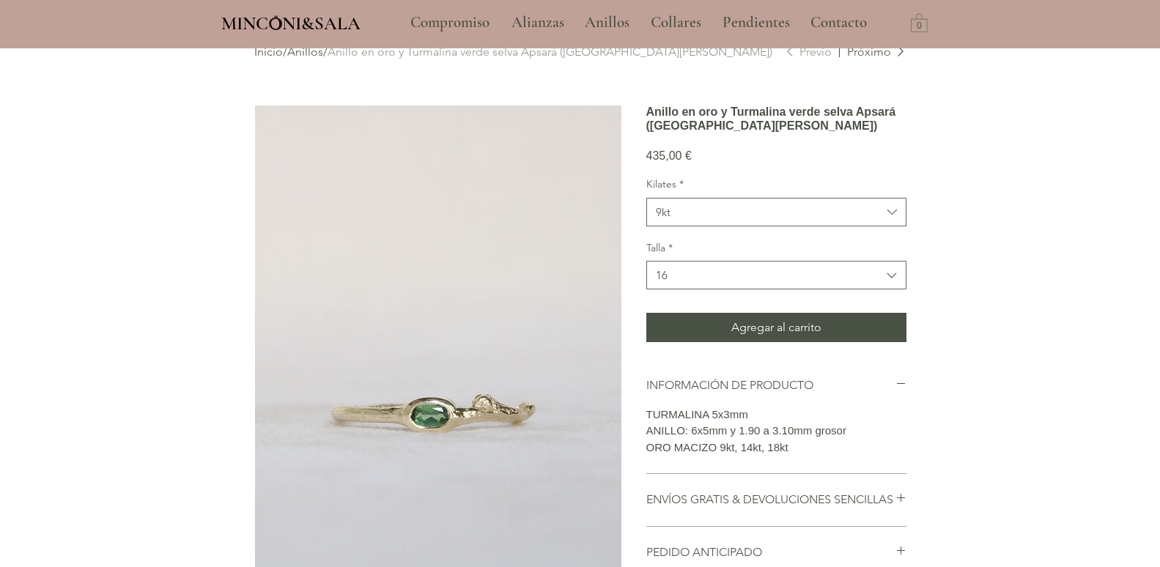
scroll to position [73, 0]
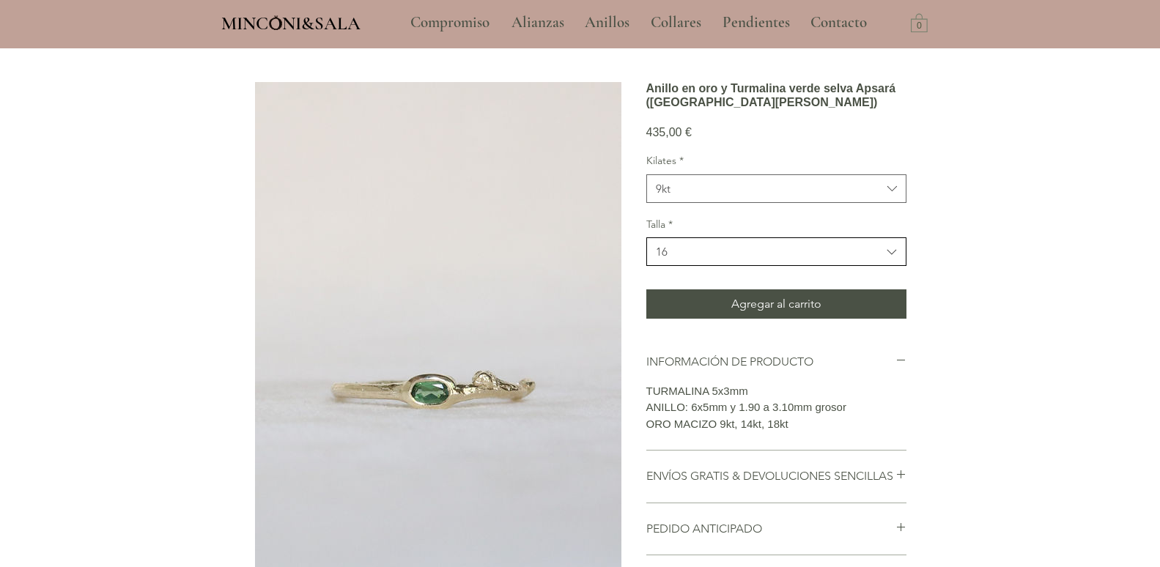
click at [690, 259] on span "16" at bounding box center [769, 251] width 226 height 15
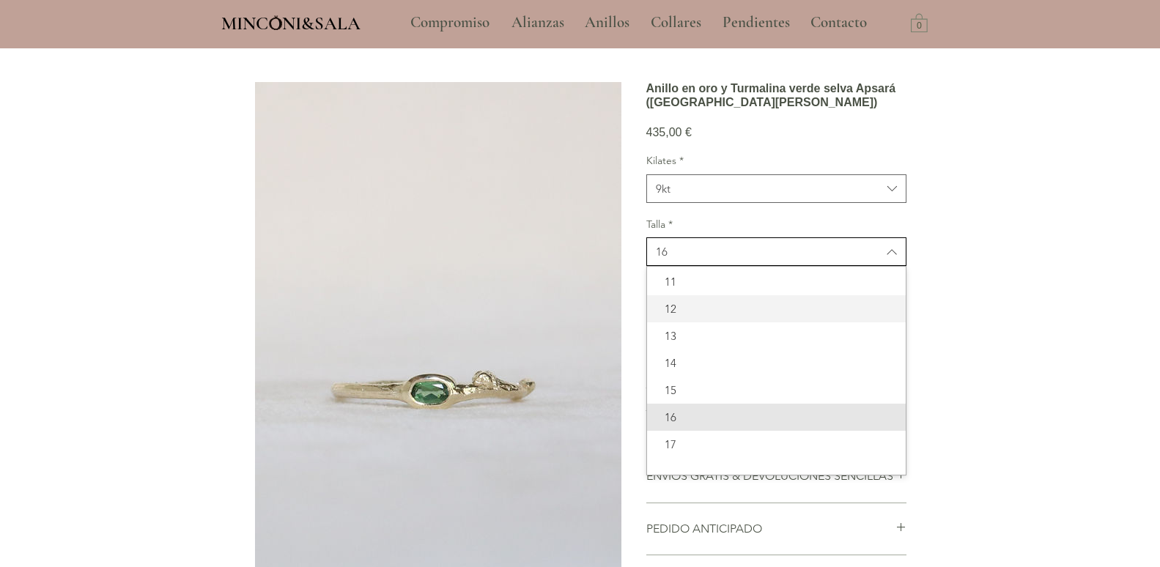
scroll to position [54, 0]
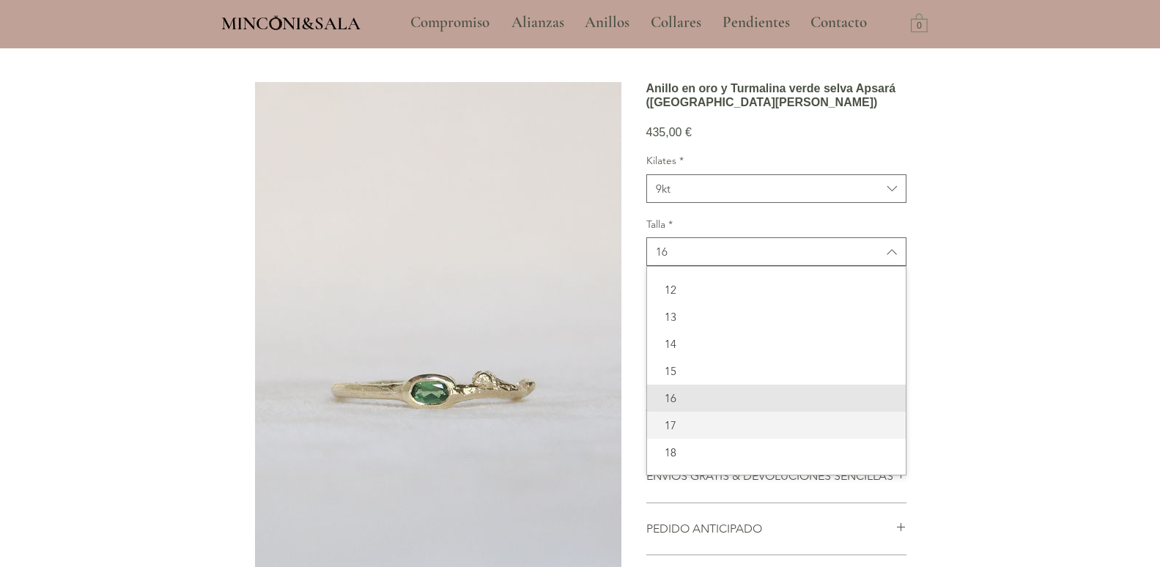
click at [684, 433] on span "17" at bounding box center [776, 425] width 241 height 15
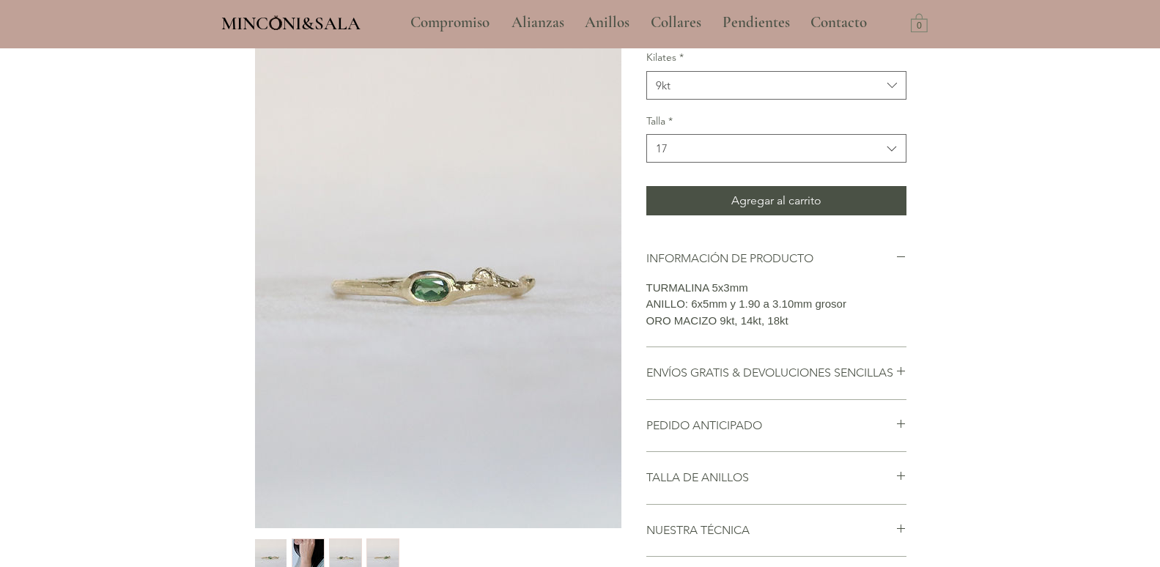
scroll to position [220, 0]
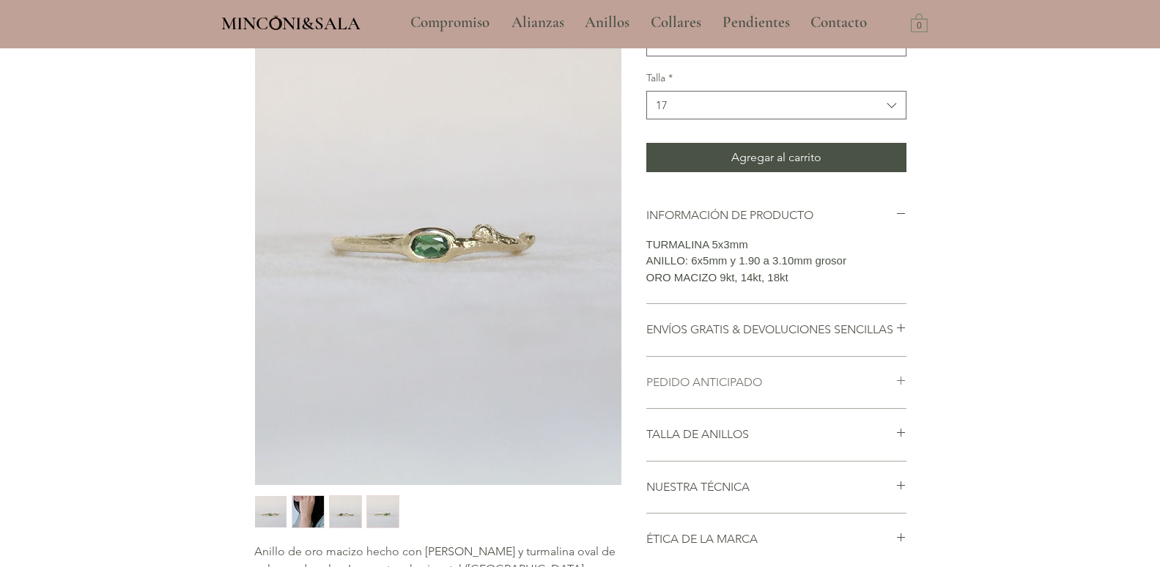
click at [872, 391] on h2 "PEDIDO ANTICIPADO" at bounding box center [771, 383] width 249 height 16
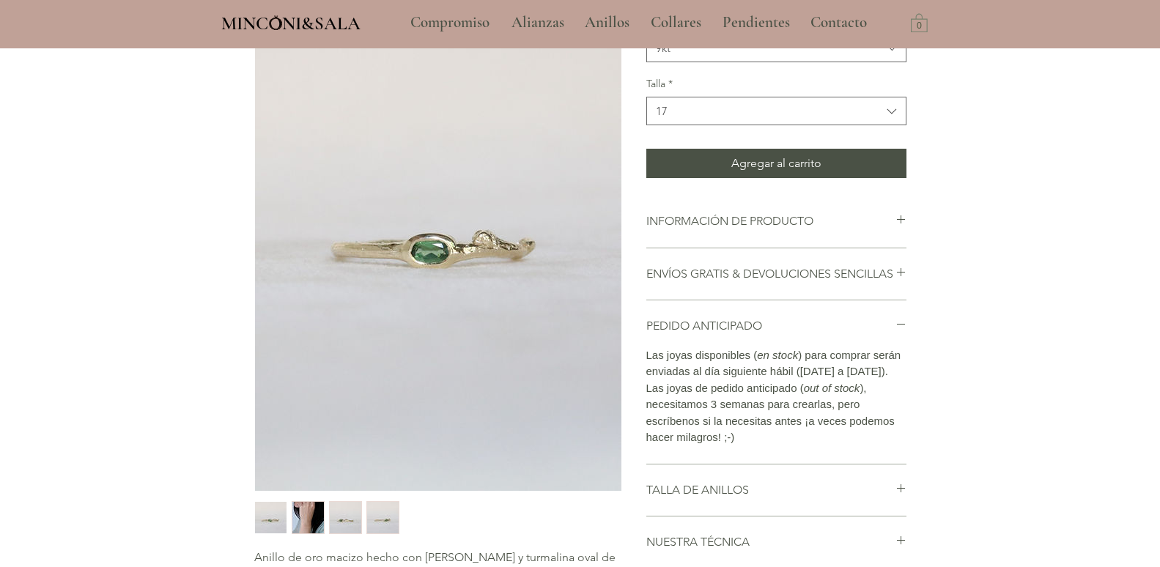
scroll to position [79, 0]
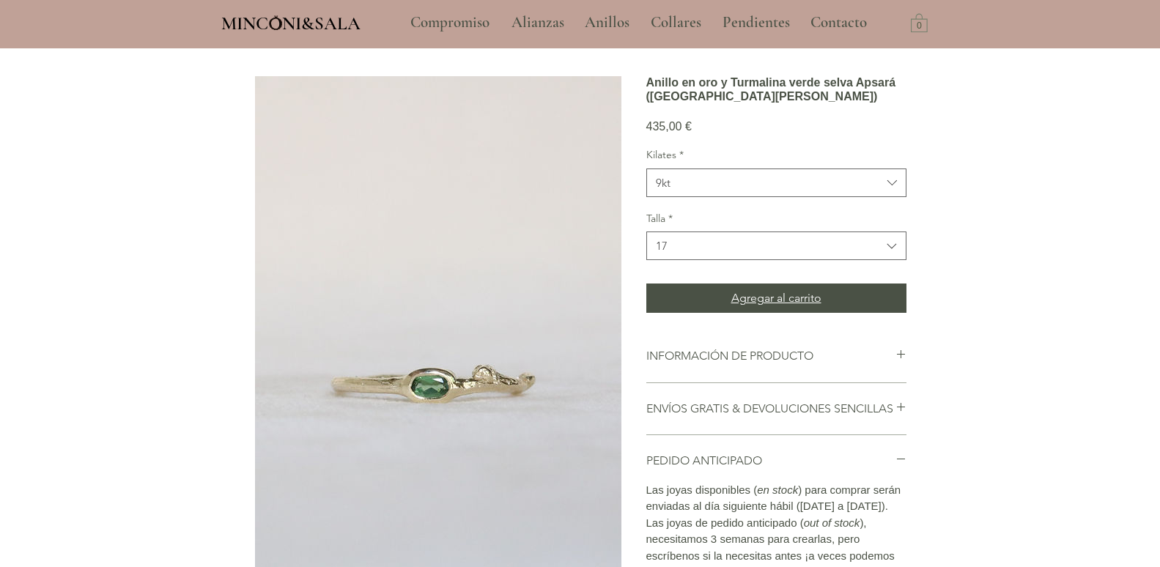
click at [783, 307] on span "Agregar al carrito" at bounding box center [777, 299] width 90 height 18
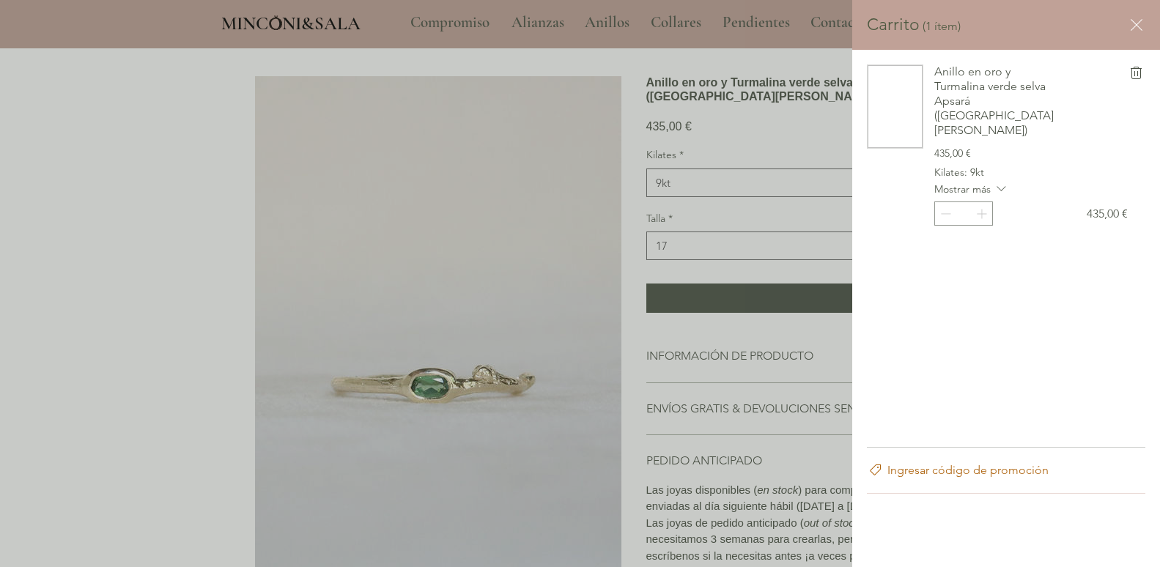
scroll to position [0, 0]
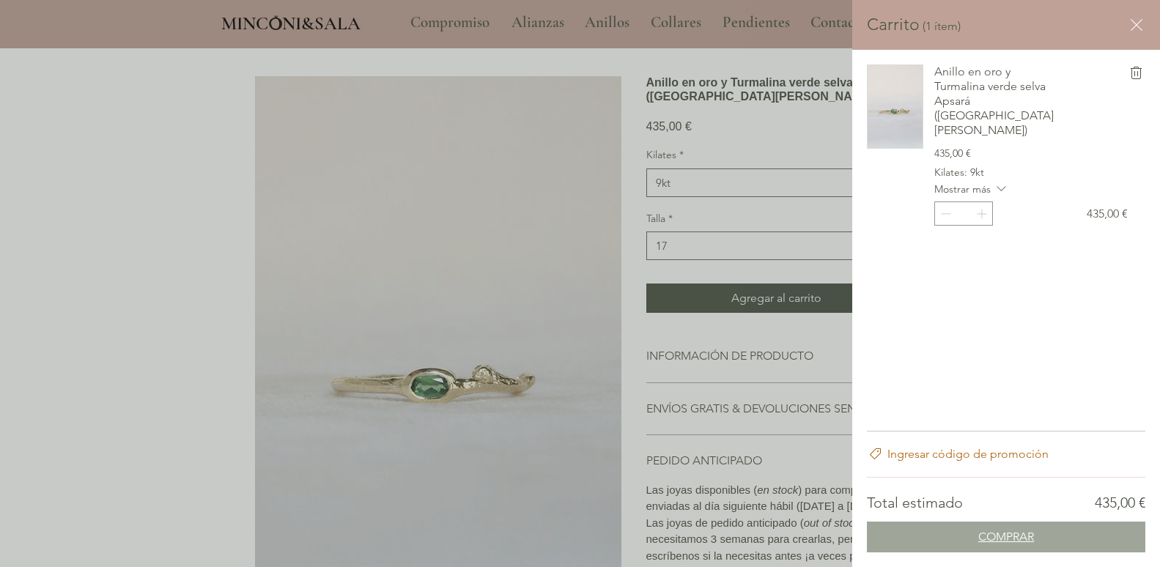
click at [994, 537] on span "COMPRAR" at bounding box center [1007, 537] width 56 height 12
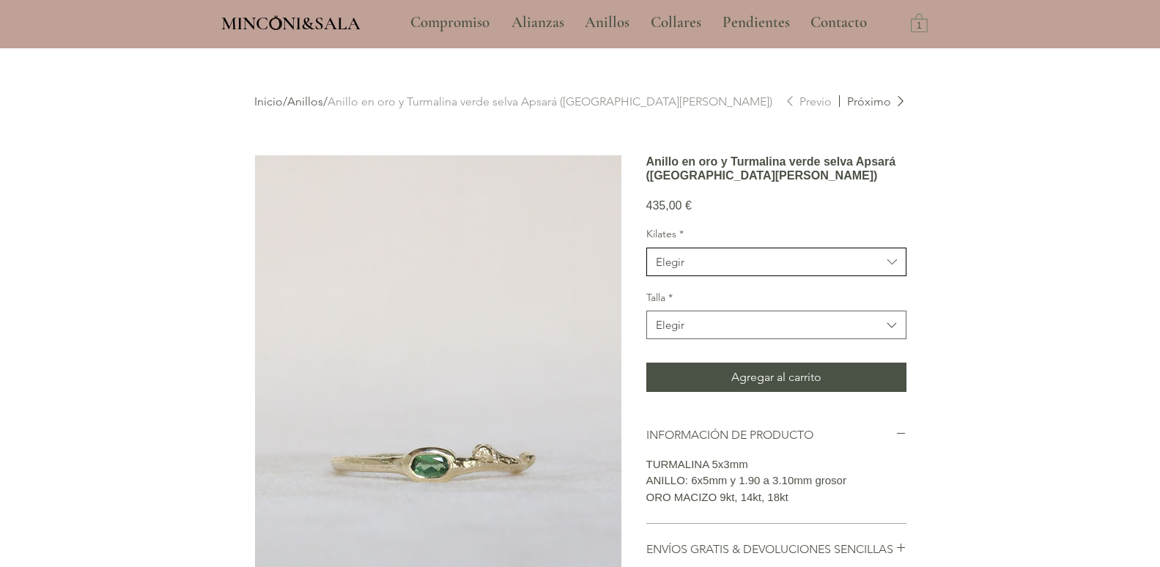
click at [682, 270] on div "Elegir" at bounding box center [670, 261] width 29 height 15
click at [695, 334] on span "14kt" at bounding box center [776, 326] width 241 height 15
click at [699, 333] on span "Elegir" at bounding box center [769, 324] width 226 height 15
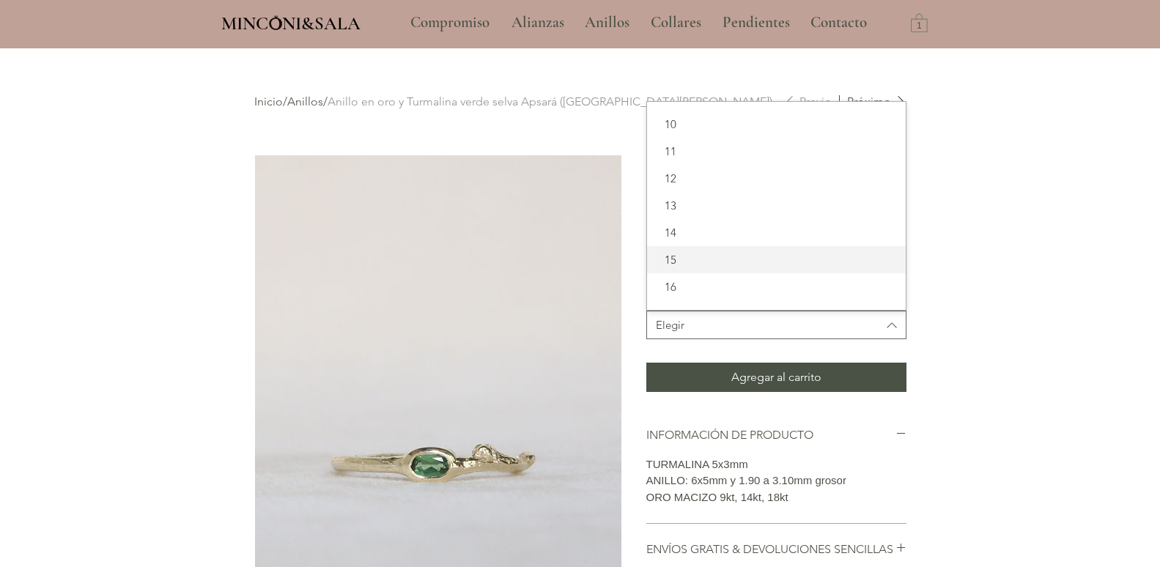
click at [678, 268] on span "15" at bounding box center [776, 259] width 241 height 15
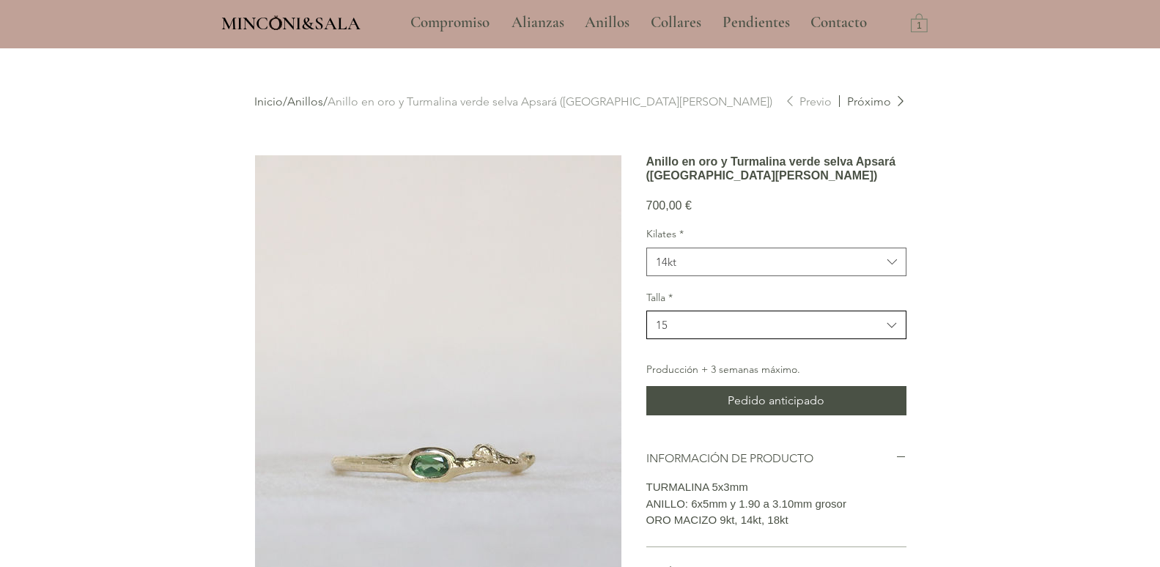
click at [671, 333] on span "15" at bounding box center [769, 324] width 226 height 15
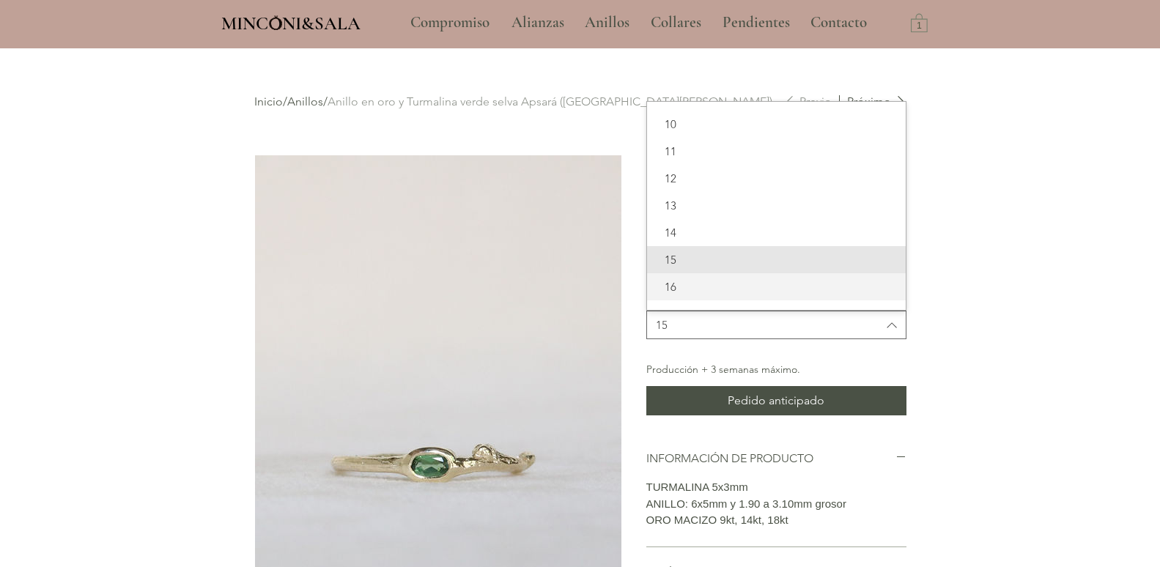
click at [663, 295] on span "16" at bounding box center [776, 286] width 241 height 15
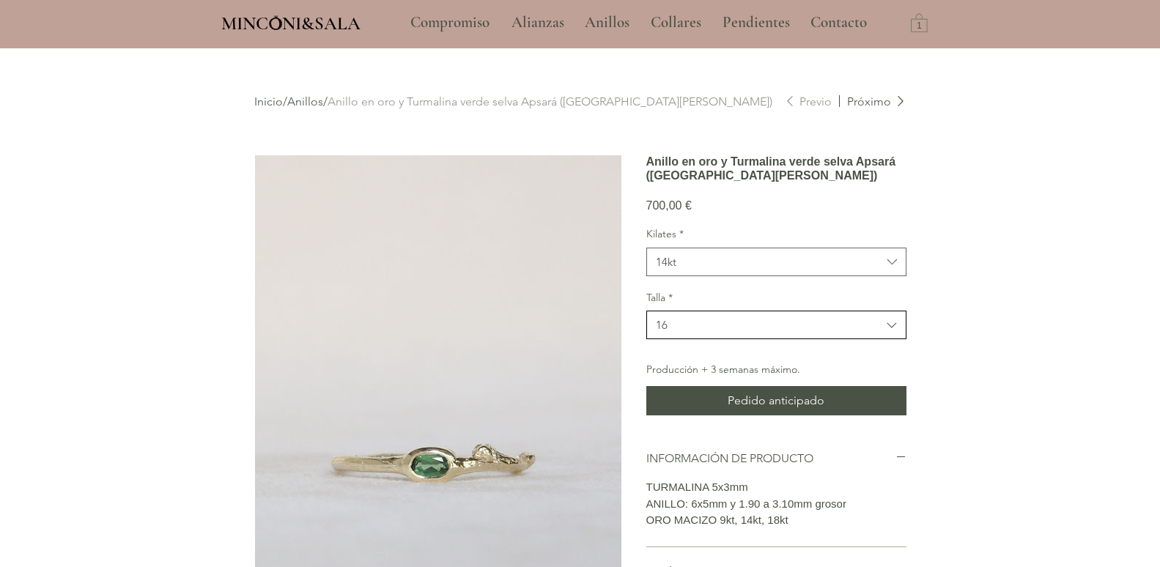
click at [688, 333] on span "16" at bounding box center [769, 324] width 226 height 15
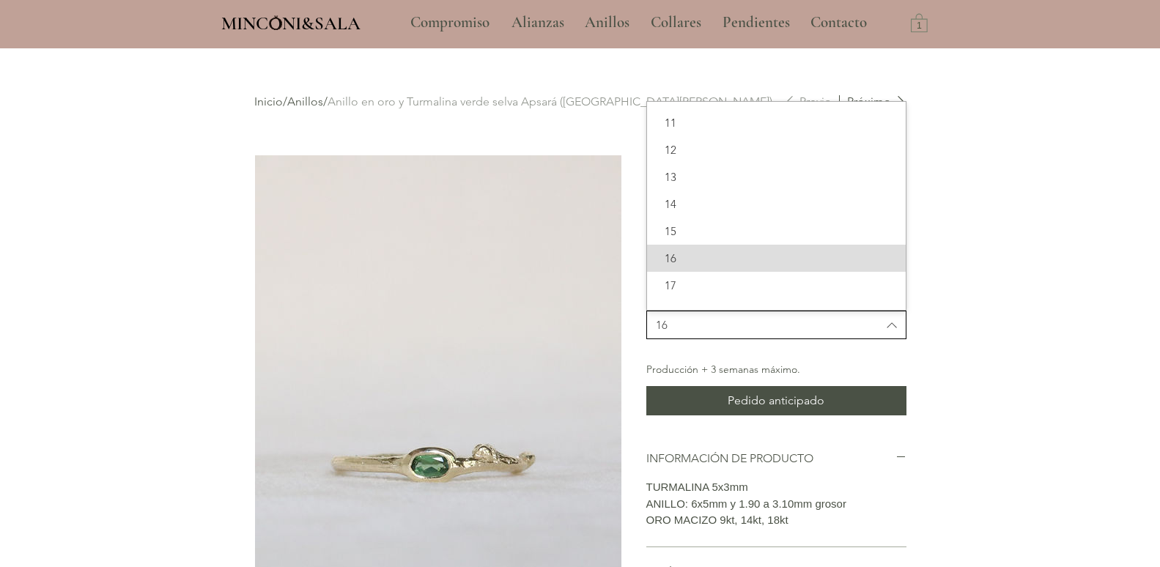
scroll to position [54, 0]
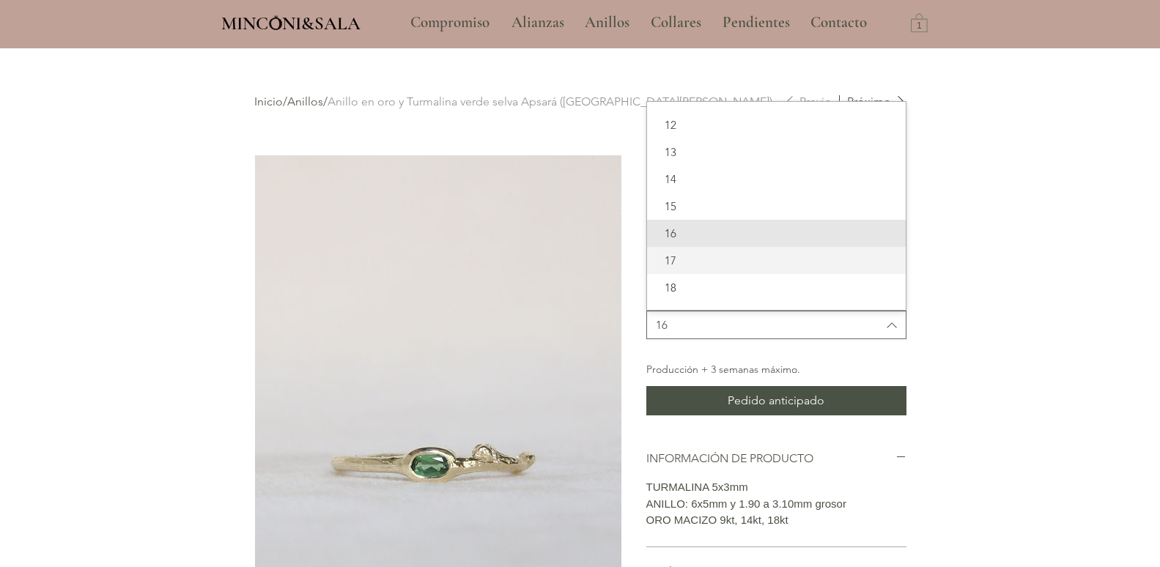
click at [669, 272] on div "17" at bounding box center [776, 260] width 259 height 27
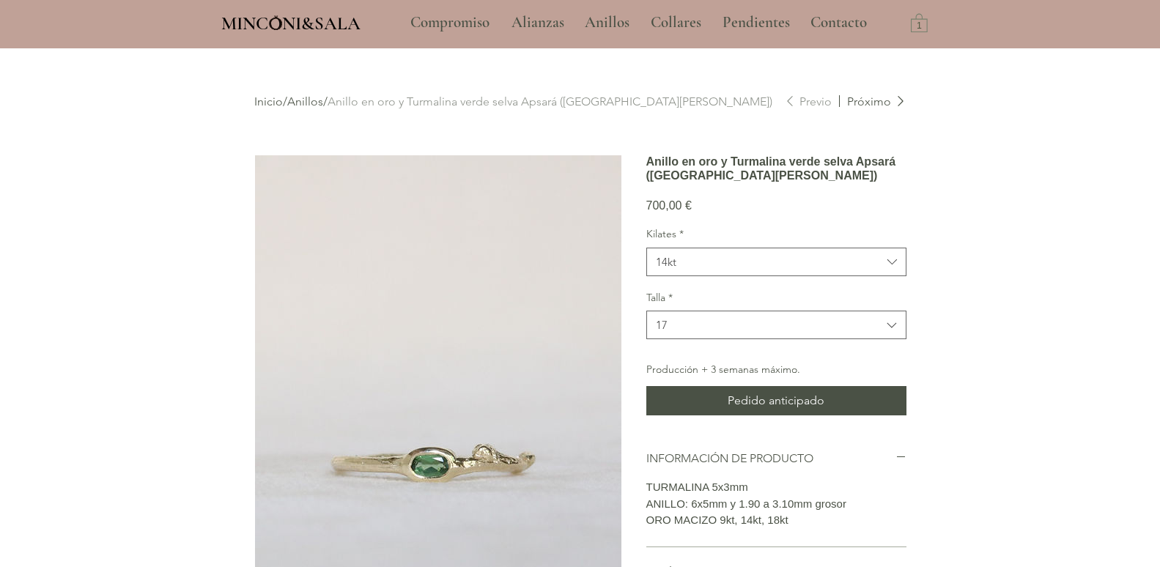
click at [685, 331] on div "Talla * 17" at bounding box center [777, 315] width 260 height 49
click at [685, 333] on span "17" at bounding box center [769, 324] width 226 height 15
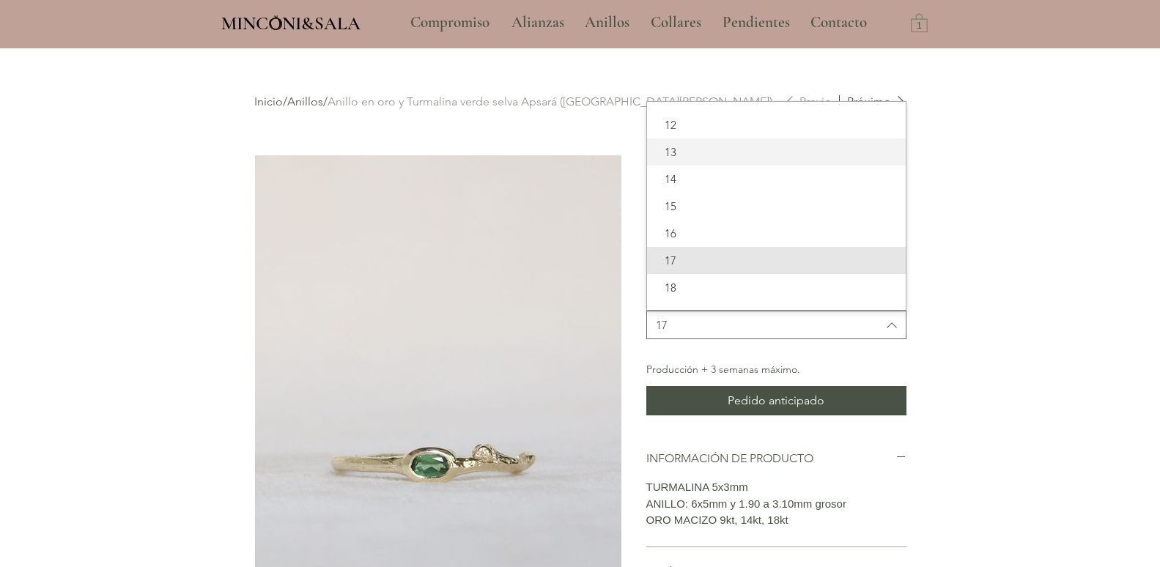
click at [709, 160] on span "13" at bounding box center [776, 151] width 241 height 15
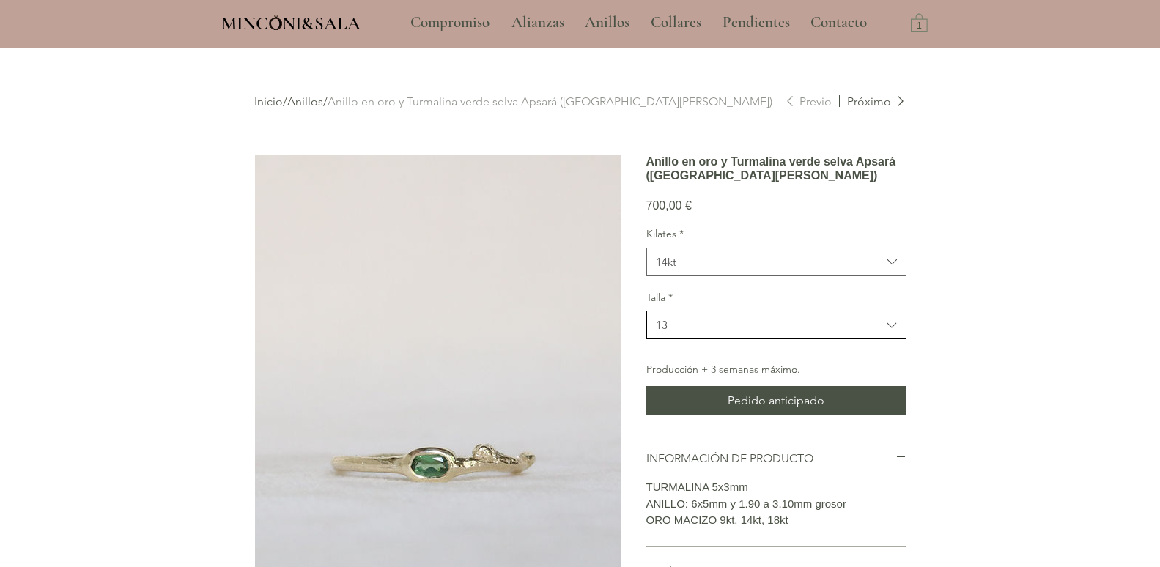
click at [684, 333] on span "13" at bounding box center [769, 324] width 226 height 15
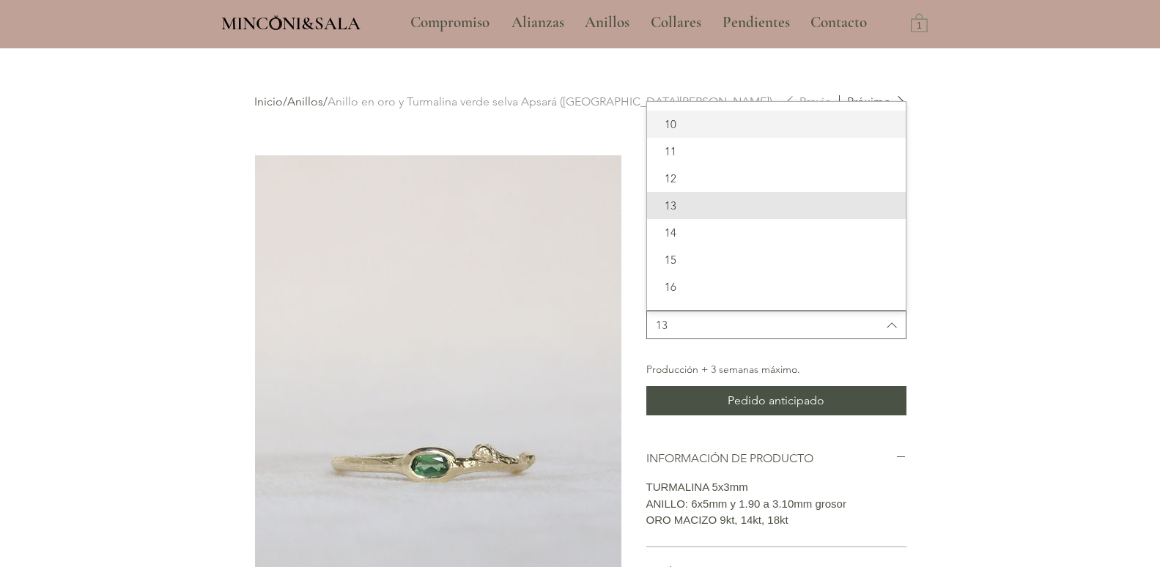
click at [685, 132] on span "10" at bounding box center [776, 124] width 241 height 15
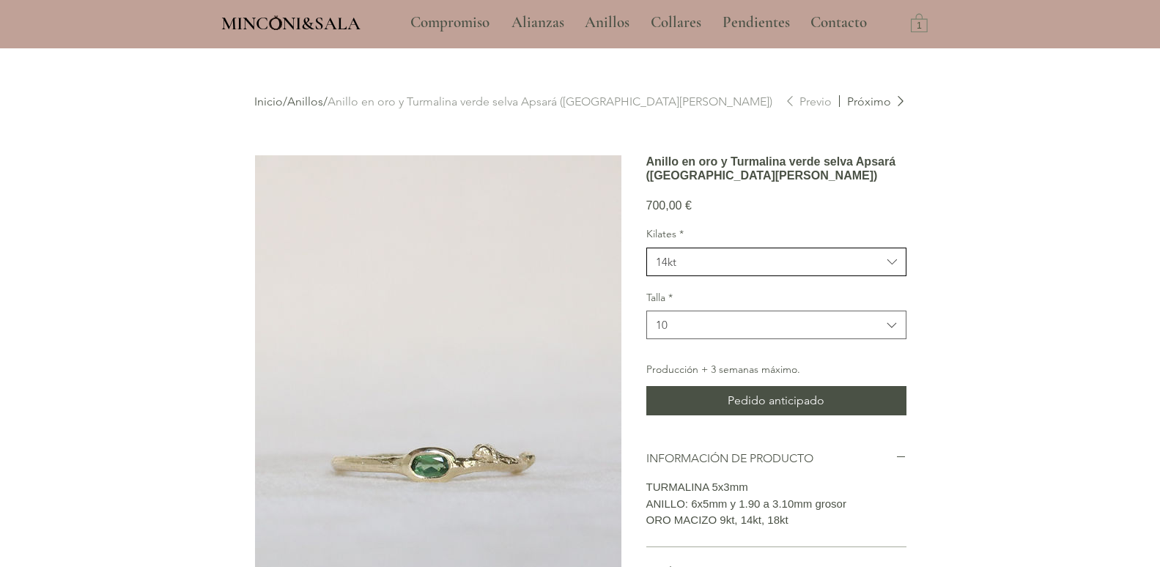
click at [693, 270] on span "14kt" at bounding box center [769, 261] width 226 height 15
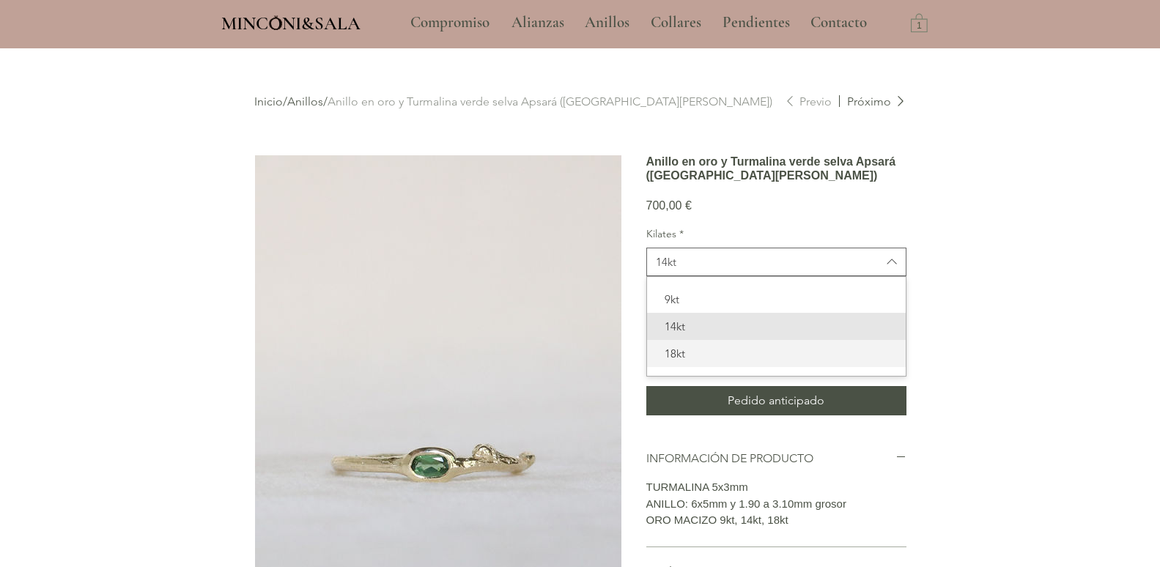
click at [682, 361] on span "18kt" at bounding box center [776, 353] width 241 height 15
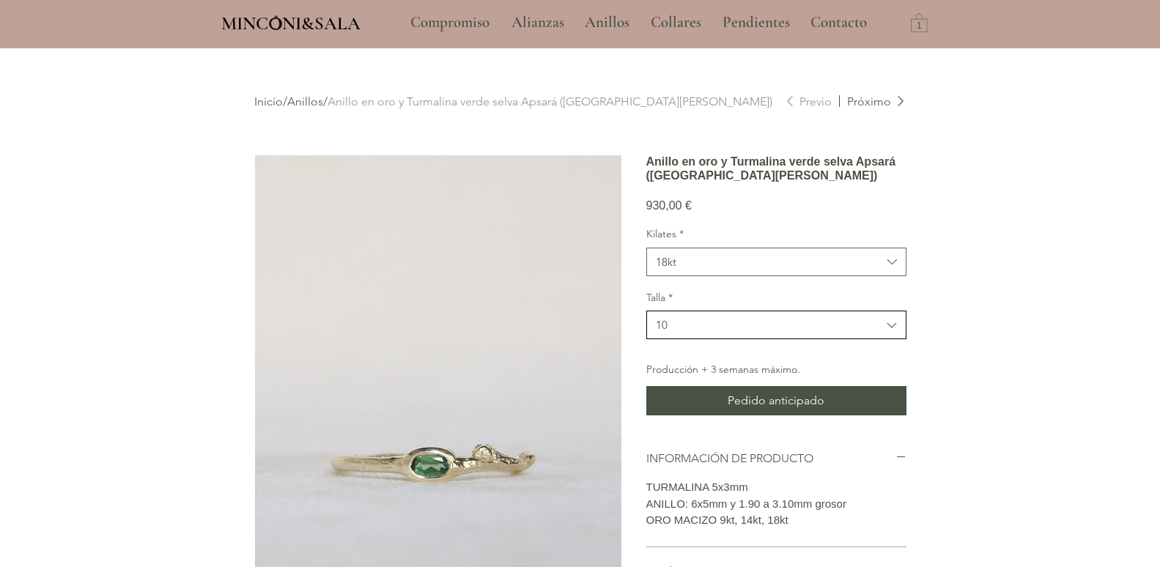
click at [696, 333] on span "10" at bounding box center [769, 324] width 226 height 15
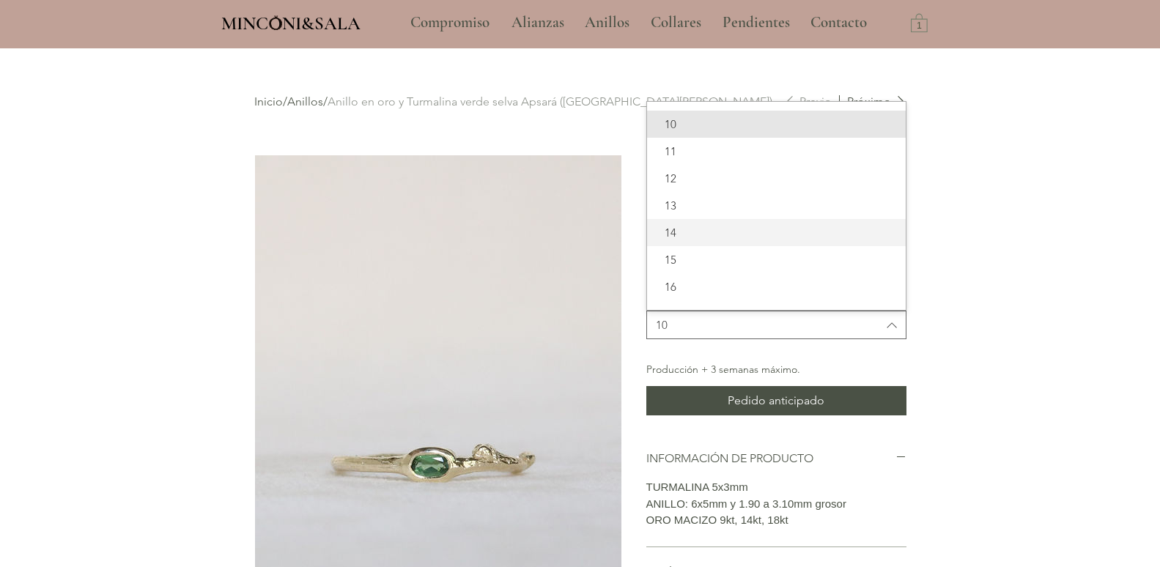
click at [710, 240] on span "14" at bounding box center [776, 232] width 241 height 15
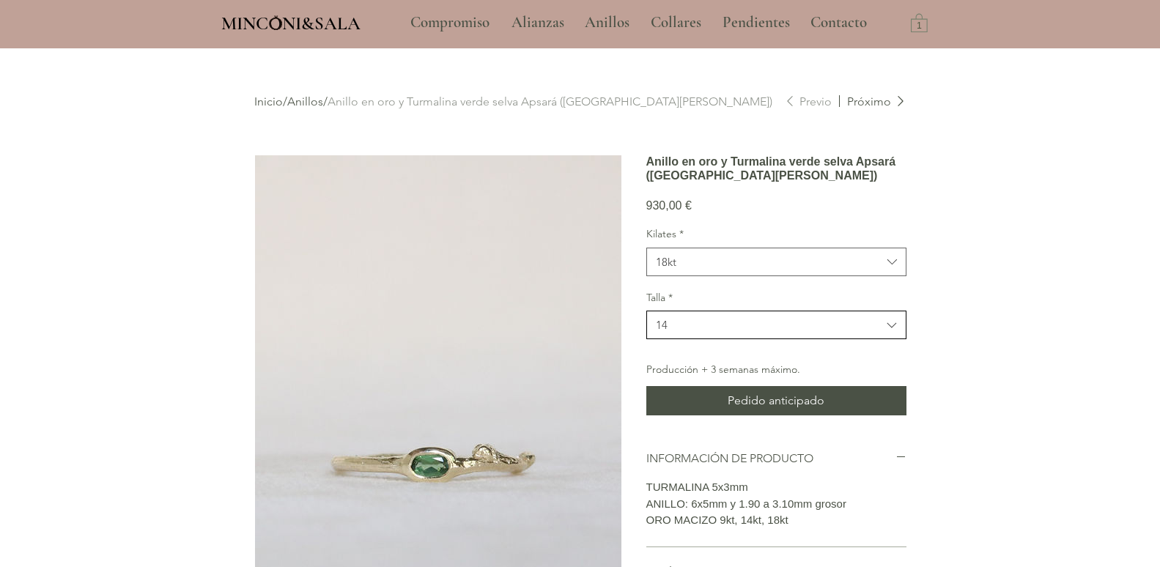
click at [693, 333] on span "14" at bounding box center [769, 324] width 226 height 15
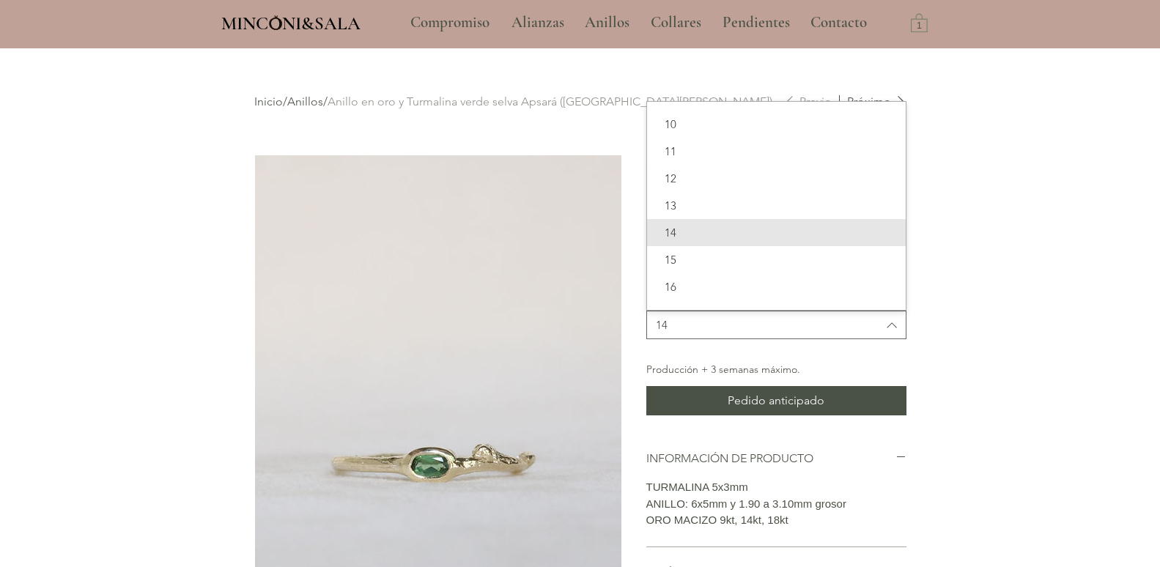
click at [976, 313] on div "main content" at bounding box center [580, 546] width 1160 height 996
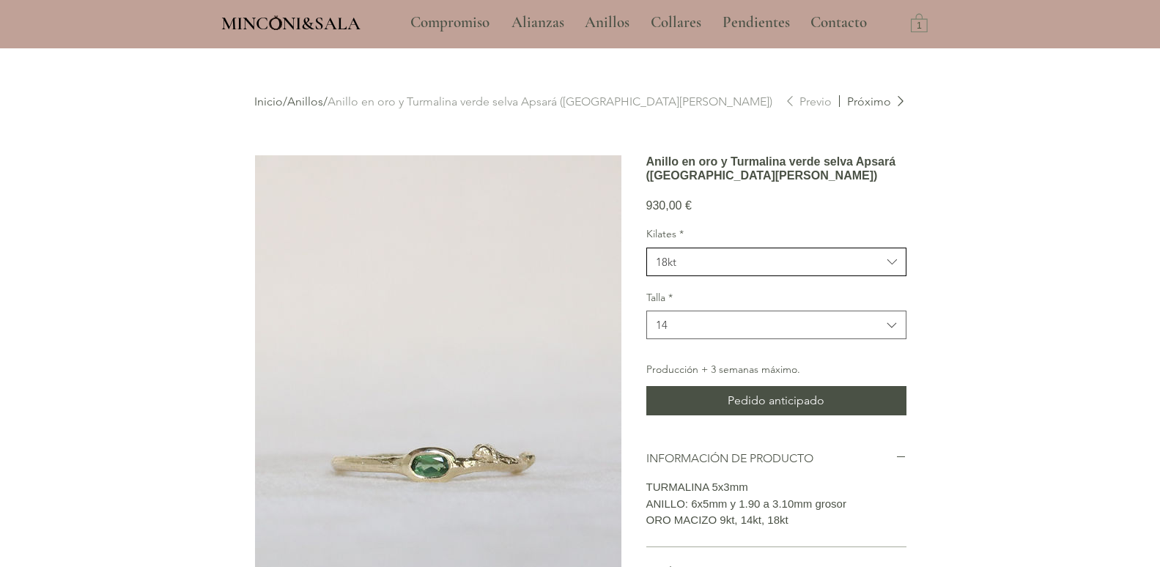
click at [738, 270] on span "18kt" at bounding box center [769, 261] width 226 height 15
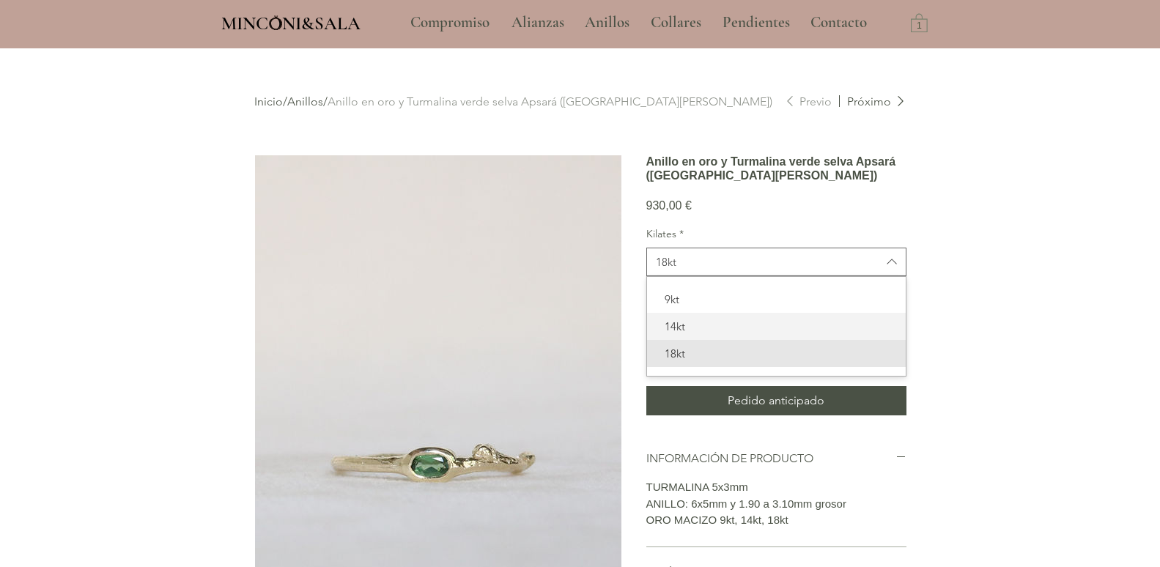
click at [699, 334] on span "14kt" at bounding box center [776, 326] width 241 height 15
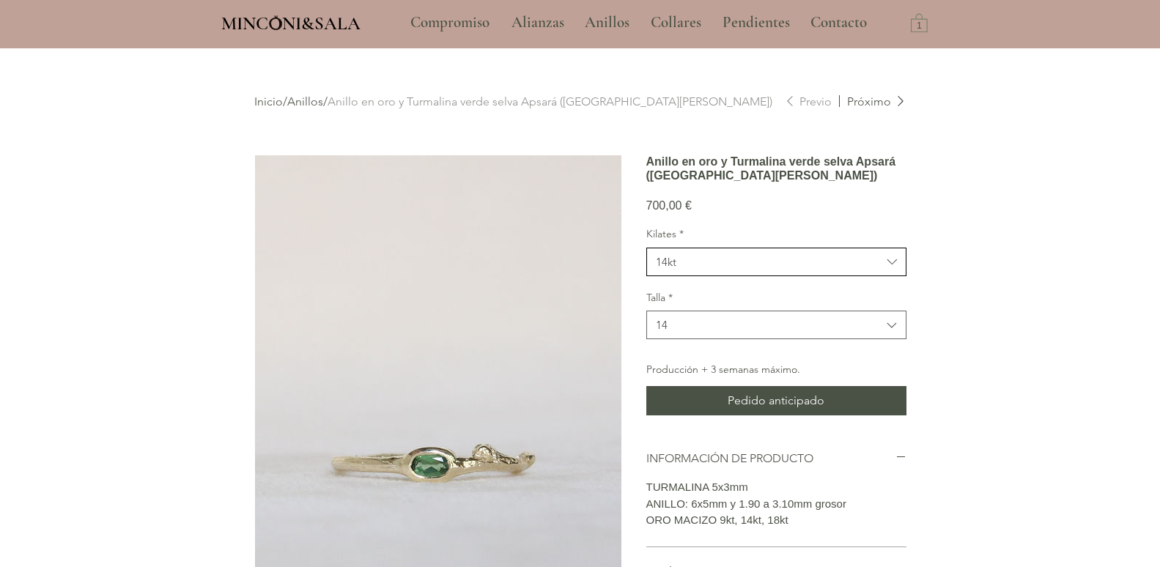
click at [692, 270] on span "14kt" at bounding box center [769, 261] width 226 height 15
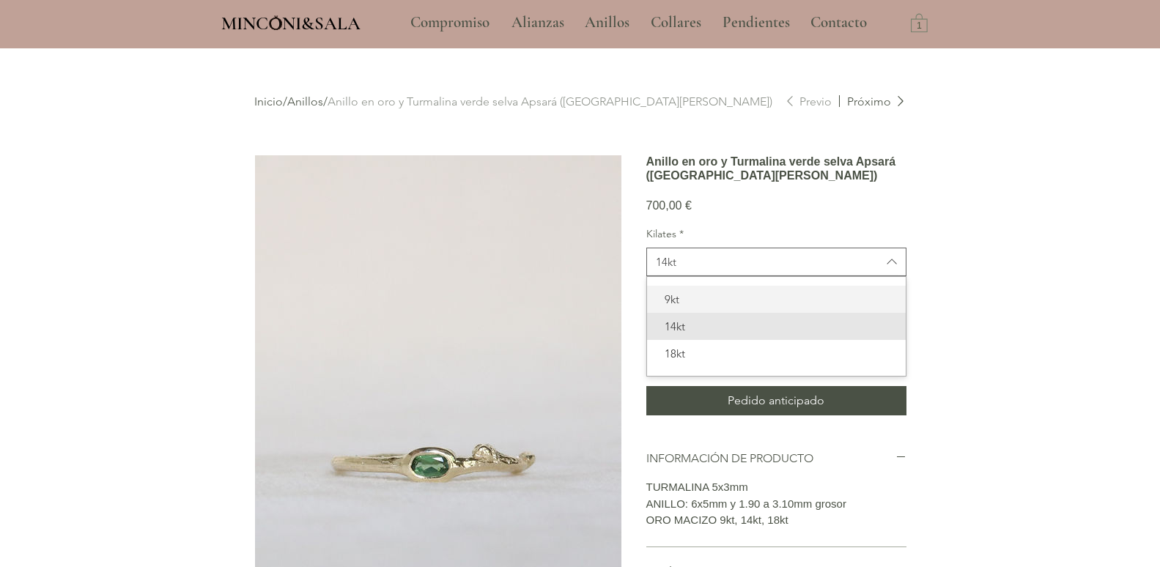
click at [696, 307] on span "9kt" at bounding box center [776, 299] width 241 height 15
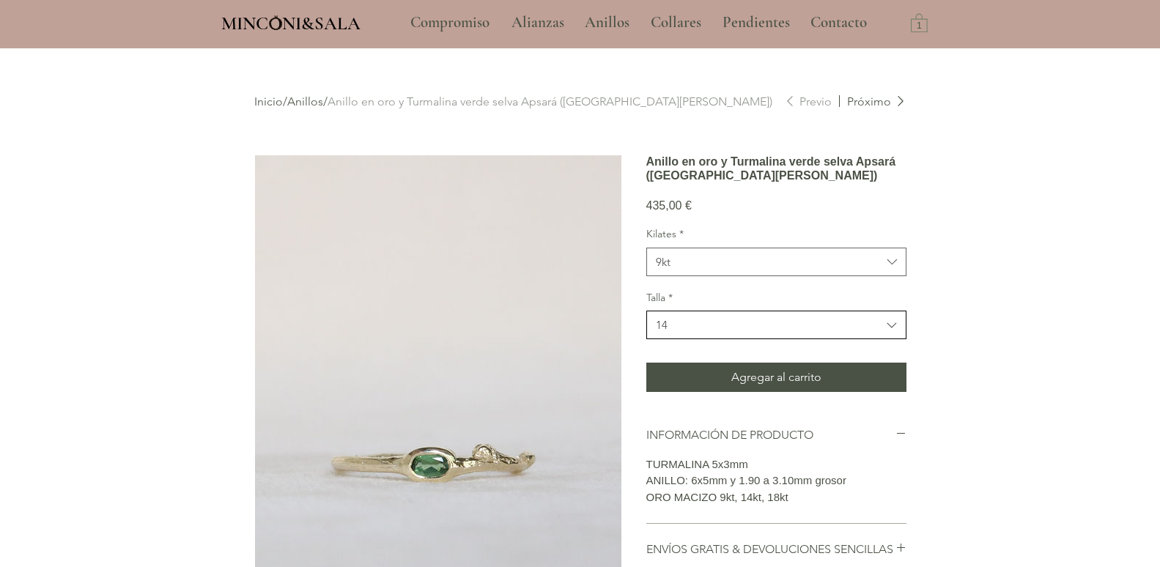
click at [814, 333] on span "14" at bounding box center [769, 324] width 226 height 15
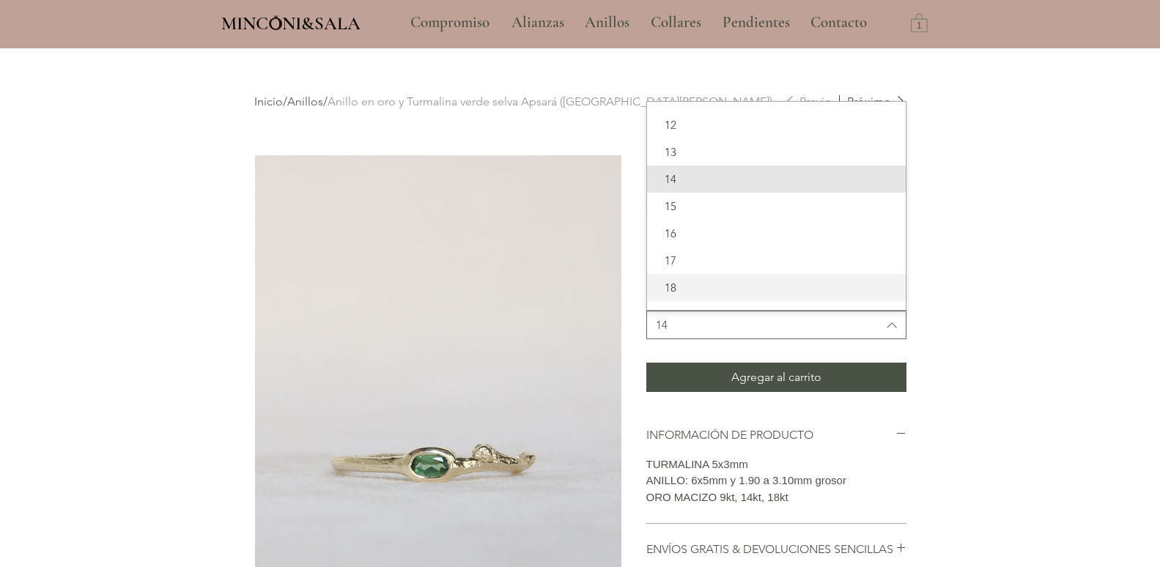
click at [688, 295] on span "18" at bounding box center [776, 287] width 241 height 15
